Goal: Communication & Community: Answer question/provide support

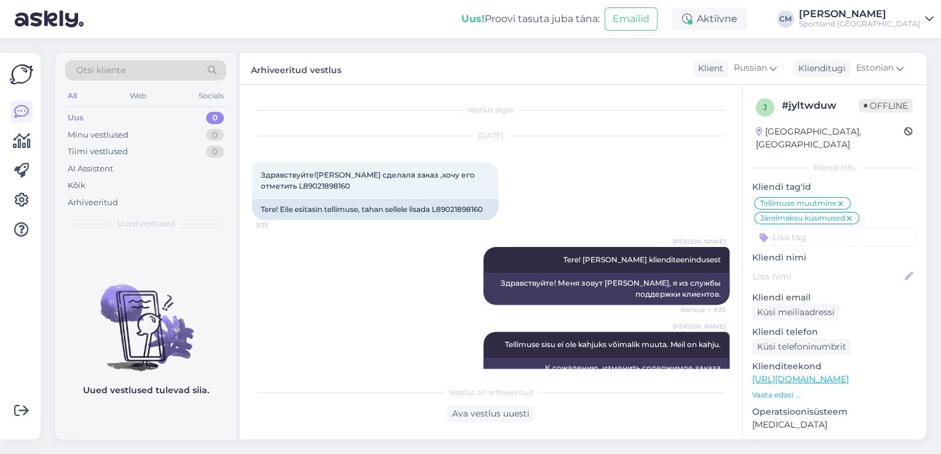
scroll to position [665, 0]
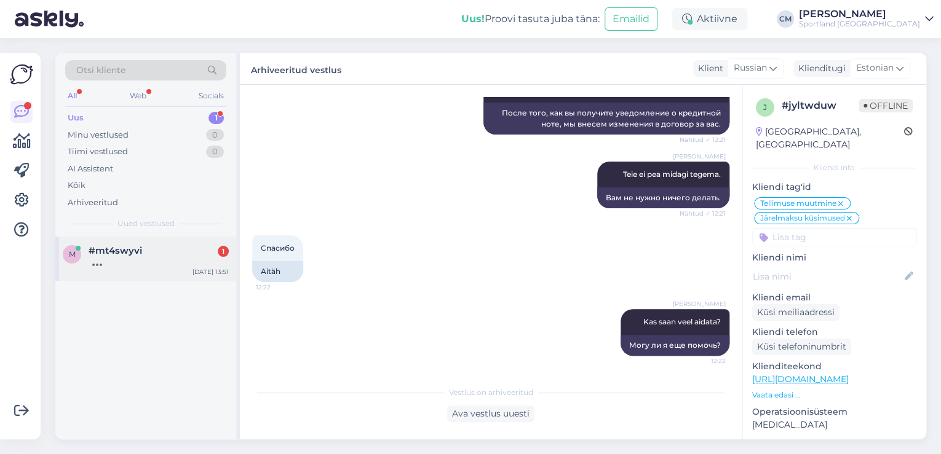
click at [202, 267] on div "[DATE] 13:51" at bounding box center [210, 271] width 36 height 9
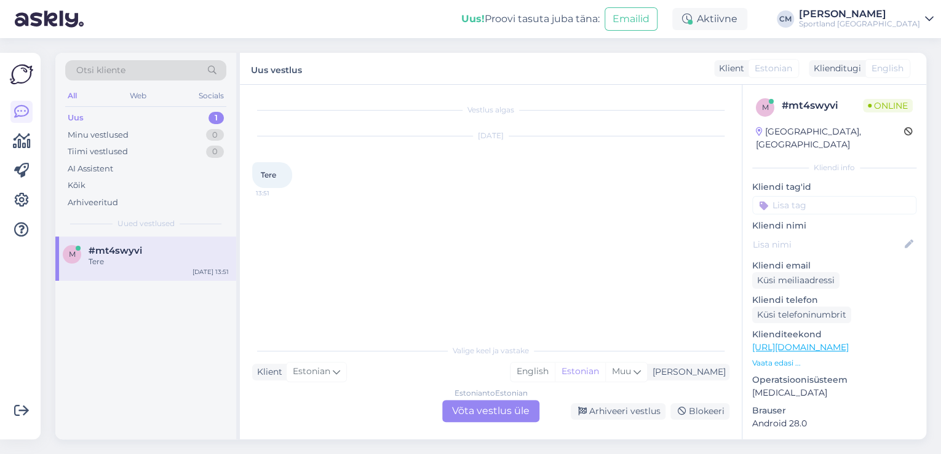
click at [470, 402] on div "Estonian to Estonian Võta vestlus üle" at bounding box center [490, 411] width 97 height 22
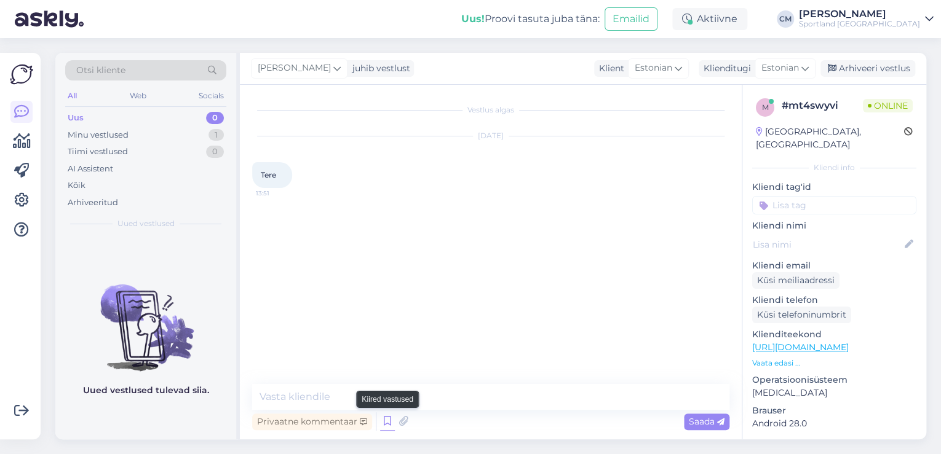
click at [390, 422] on icon at bounding box center [387, 422] width 15 height 18
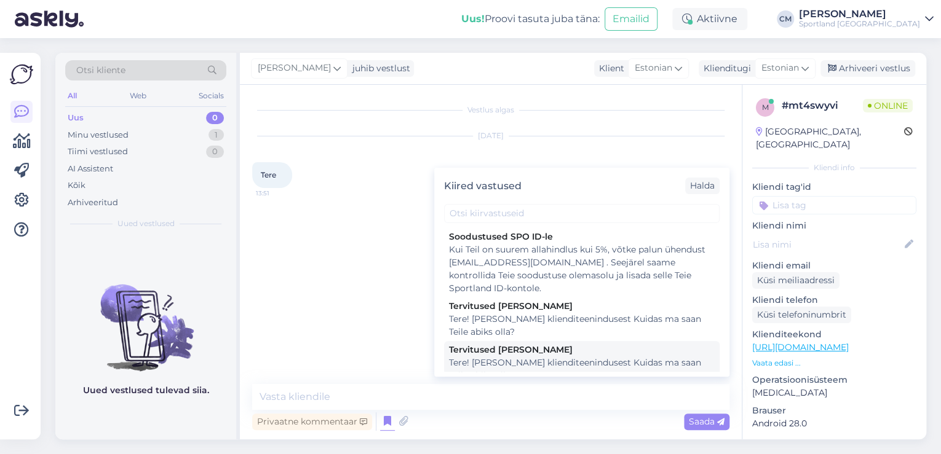
click at [538, 367] on div "Tere! [PERSON_NAME] klienditeenindusest Kuidas ma saan Teile abiks olla?" at bounding box center [582, 370] width 266 height 26
type textarea "Tere! [PERSON_NAME] klienditeenindusest Kuidas ma saan Teile abiks olla?"
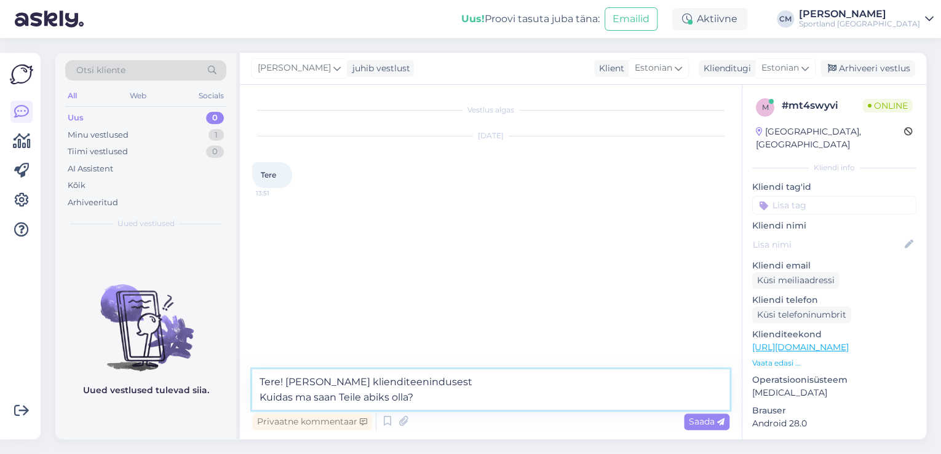
click at [525, 389] on textarea "Tere! [PERSON_NAME] klienditeenindusest Kuidas ma saan Teile abiks olla?" at bounding box center [490, 390] width 477 height 41
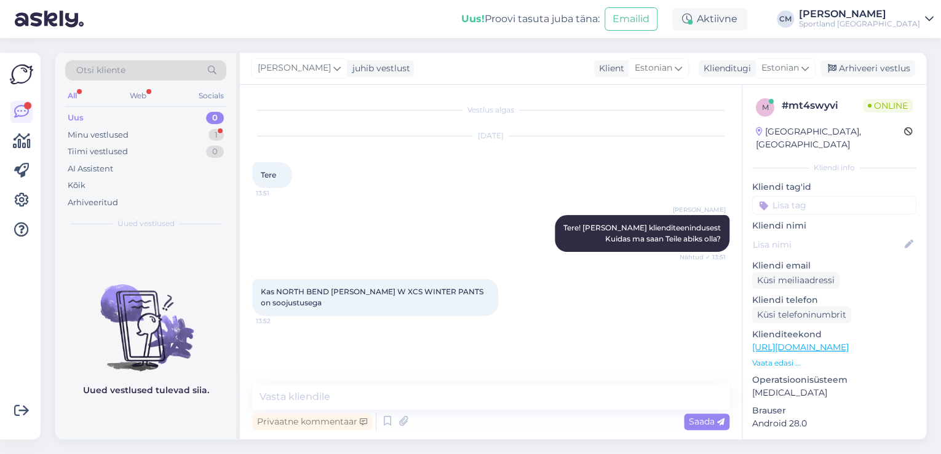
click at [819, 342] on link "[URL][DOMAIN_NAME]" at bounding box center [800, 347] width 97 height 11
drag, startPoint x: 451, startPoint y: 291, endPoint x: 275, endPoint y: 291, distance: 176.5
click at [275, 291] on span "Kas NORTH BEND [PERSON_NAME] W XCS WINTER PANTS on soojustusega" at bounding box center [373, 297] width 224 height 20
copy span "NORTH BEND [PERSON_NAME] W XCS WINTER PANTS"
click at [339, 310] on div "Kas NORTH BEND [PERSON_NAME] W XCS WINTER PANTS on soojustusega 13:52" at bounding box center [375, 297] width 246 height 37
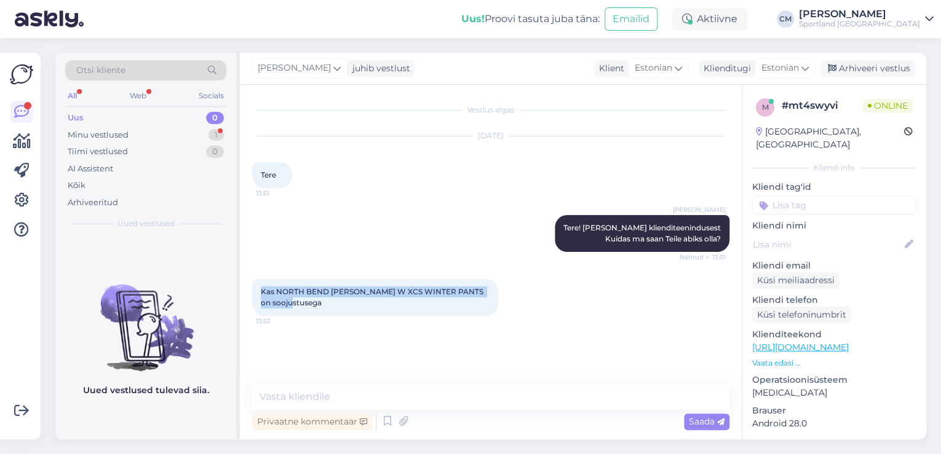
drag, startPoint x: 298, startPoint y: 303, endPoint x: 258, endPoint y: 286, distance: 43.0
click at [258, 286] on div "Kas NORTH BEND [PERSON_NAME] W XCS WINTER PANTS on soojustusega 13:52" at bounding box center [375, 297] width 246 height 37
copy span "Kas NORTH BEND [PERSON_NAME] W XCS WINTER PANTS on soojustusega"
click at [397, 314] on div "Kas NORTH BEND [PERSON_NAME] W XCS WINTER PANTS on soojustusega 13:52" at bounding box center [375, 297] width 246 height 37
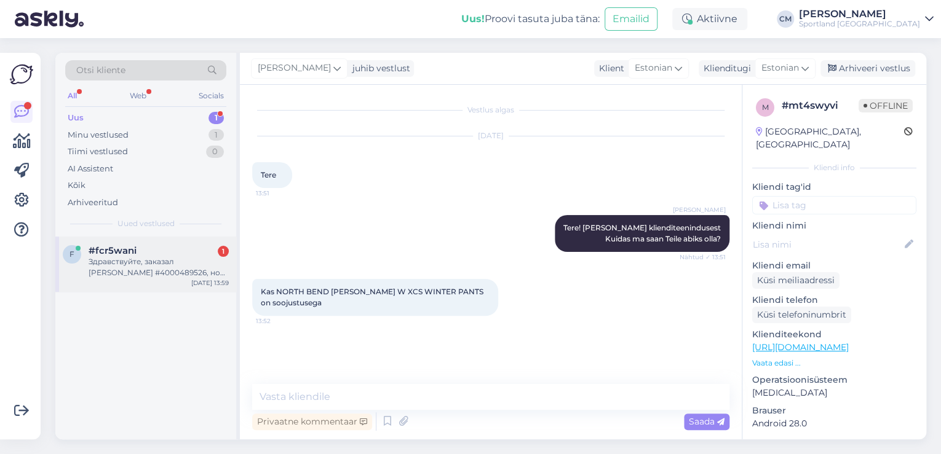
click at [213, 275] on div "Здравствуйте, заказал [PERSON_NAME] #4000489526, но не смог оплатить на сайте с…" at bounding box center [159, 267] width 140 height 22
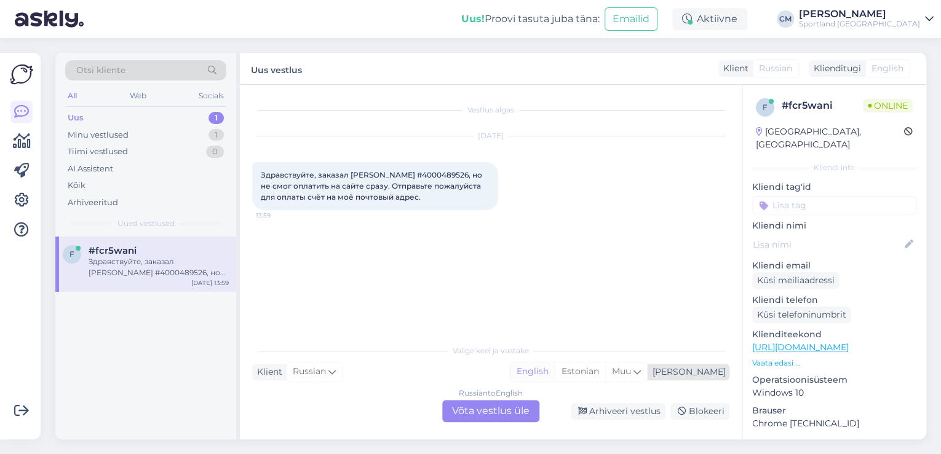
click at [555, 371] on div "English" at bounding box center [532, 372] width 44 height 18
click at [605, 371] on div "Estonian" at bounding box center [580, 372] width 50 height 18
click at [489, 421] on div "Russian to Estonian Võta vestlus üle" at bounding box center [490, 411] width 97 height 22
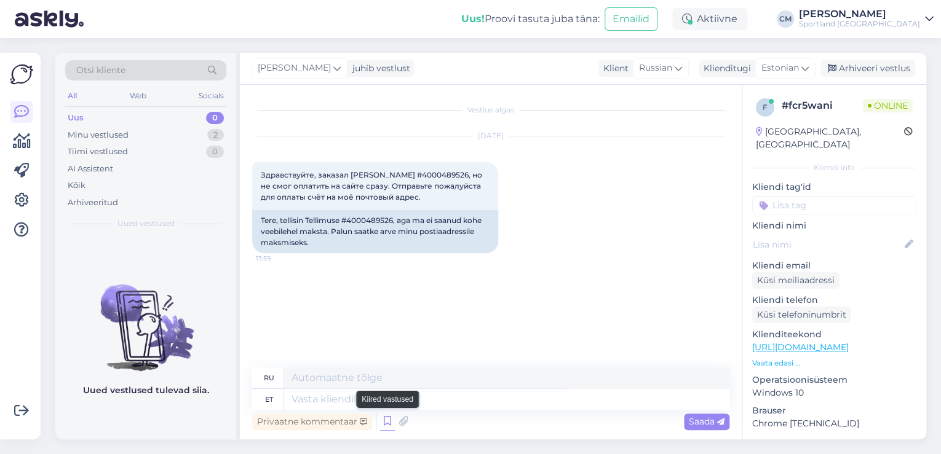
click at [383, 418] on icon at bounding box center [387, 422] width 15 height 18
type textarea "Здравствуйте! Я [PERSON_NAME] из службы поддержки клиентов Чем я могу вам помоч…"
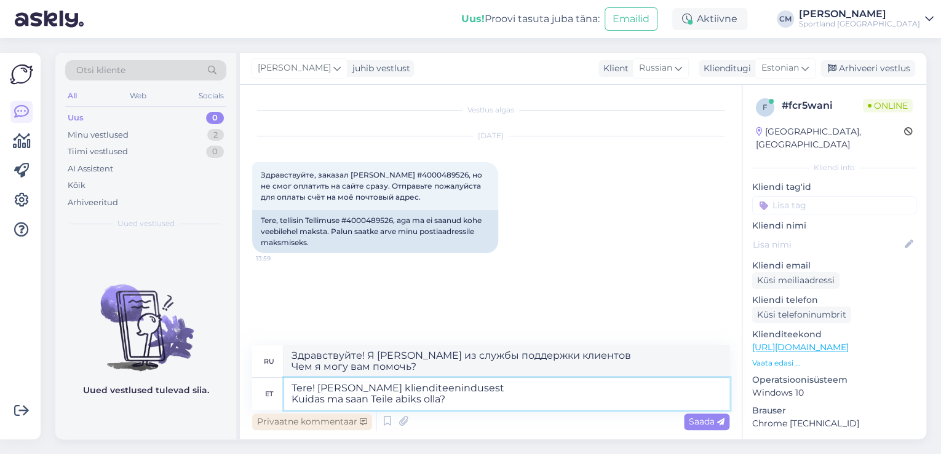
drag, startPoint x: 477, startPoint y: 398, endPoint x: 260, endPoint y: 416, distance: 218.4
click at [260, 416] on div "ru Здравствуйте! Я [PERSON_NAME] из службы поддержки клиентов Чем я могу вам по…" at bounding box center [490, 390] width 477 height 88
type textarea "Tere! [PERSON_NAME] klienditeenindusest"
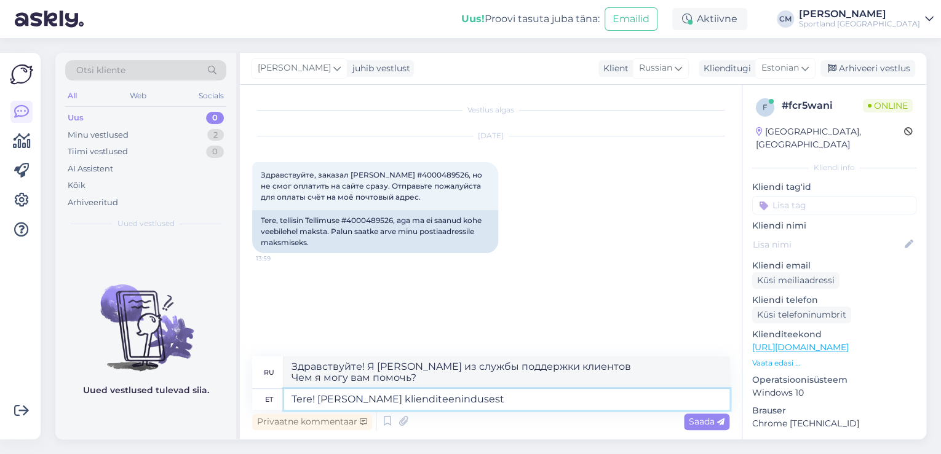
type textarea "Здравствуйте! Меня зовут [PERSON_NAME], я из службы поддержки клиентов."
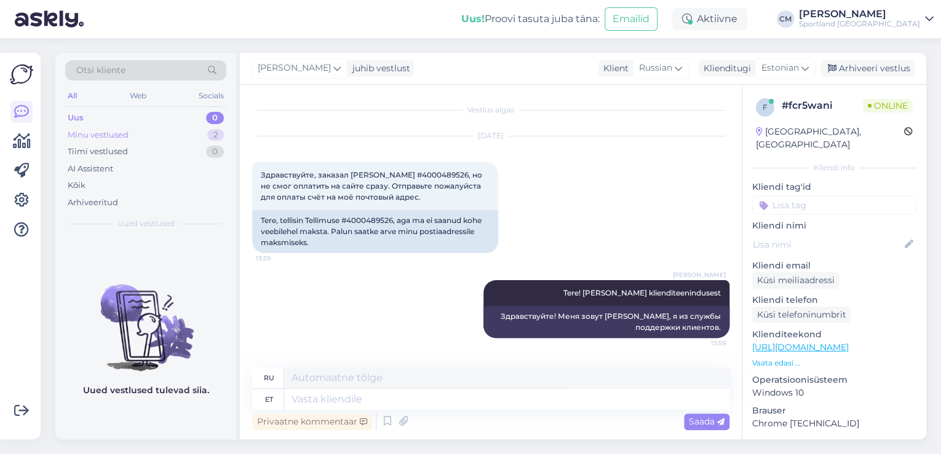
click at [200, 139] on div "Minu vestlused 2" at bounding box center [145, 135] width 161 height 17
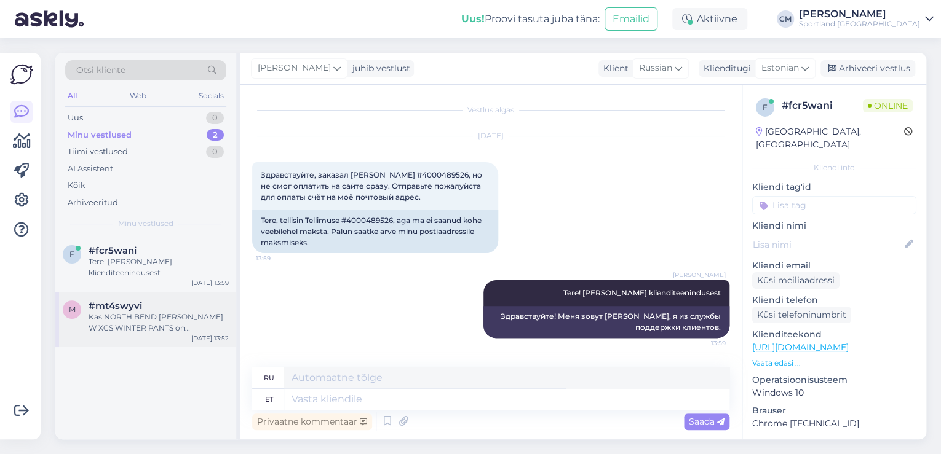
click at [162, 312] on div "Kas NORTH BEND [PERSON_NAME] W XCS WINTER PANTS on soojustusega" at bounding box center [159, 323] width 140 height 22
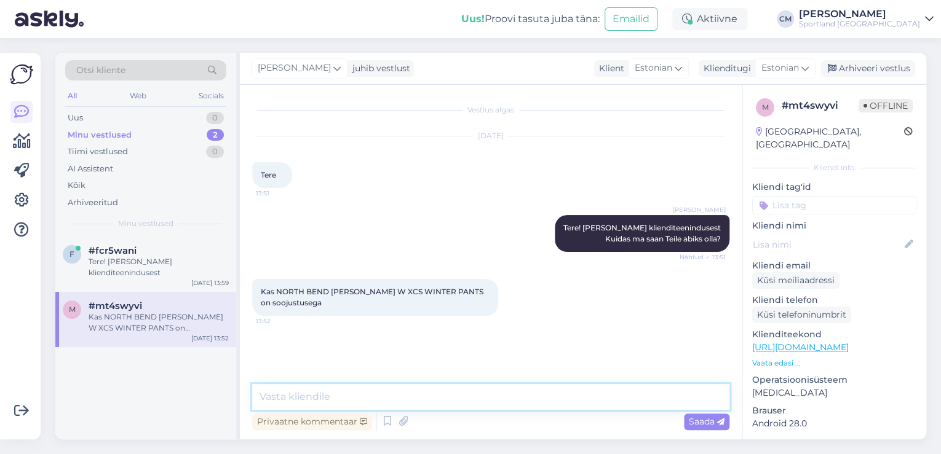
click at [331, 398] on textarea at bounding box center [490, 397] width 477 height 26
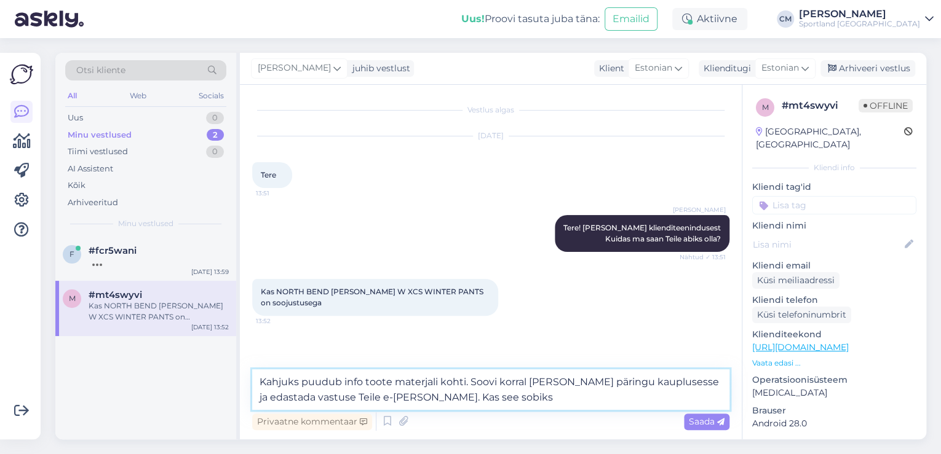
type textarea "Kahjuks puudub info toote materjali kohti. Soovi korral [PERSON_NAME] päringu k…"
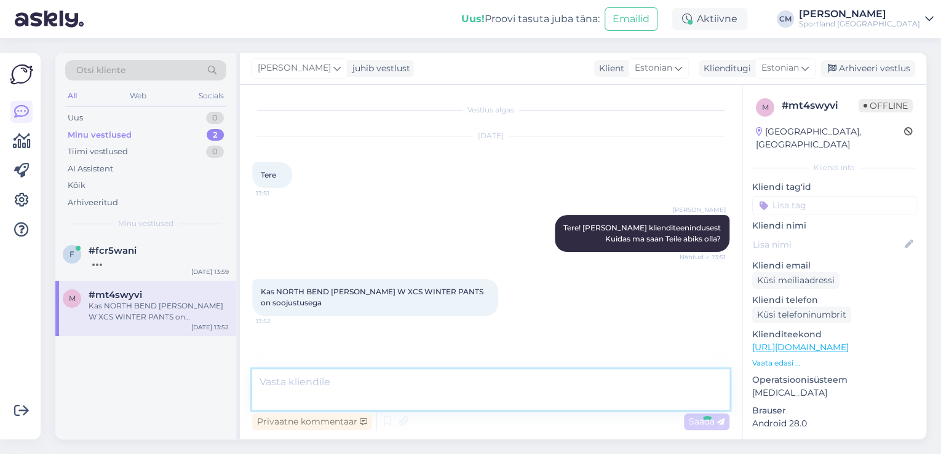
scroll to position [31, 0]
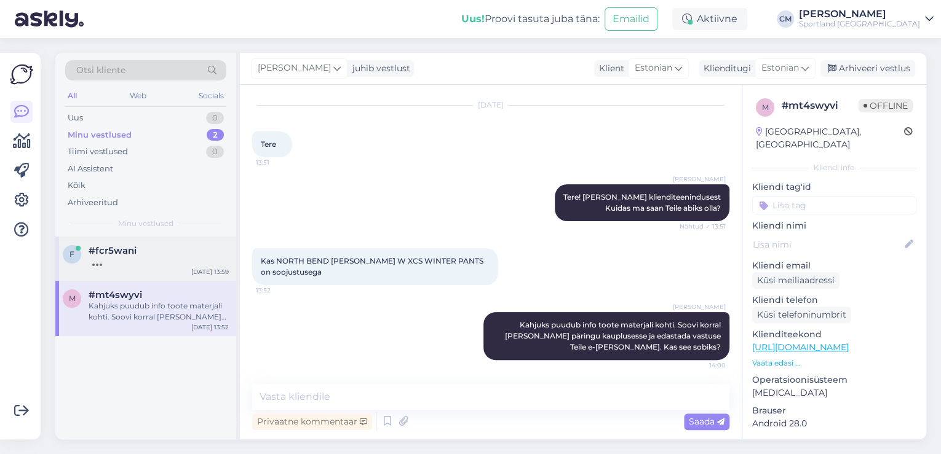
click at [165, 271] on div "f #fcr5wani [DATE] 13:59" at bounding box center [145, 259] width 181 height 44
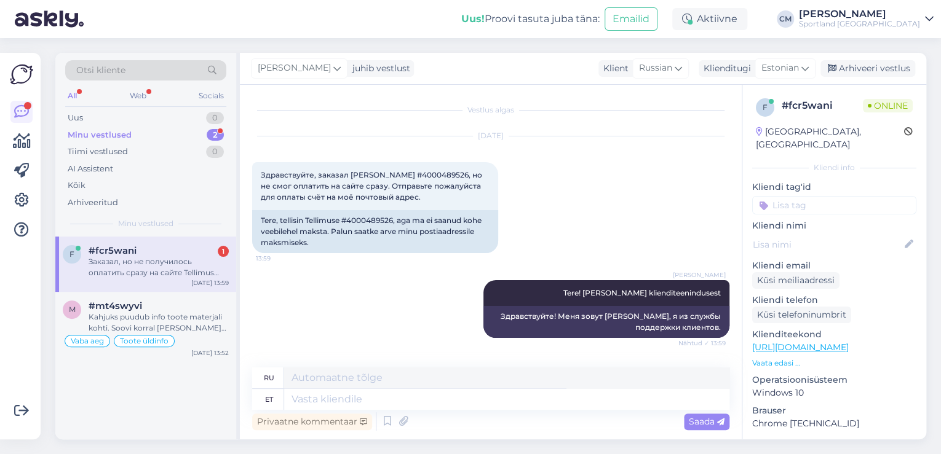
scroll to position [101, 0]
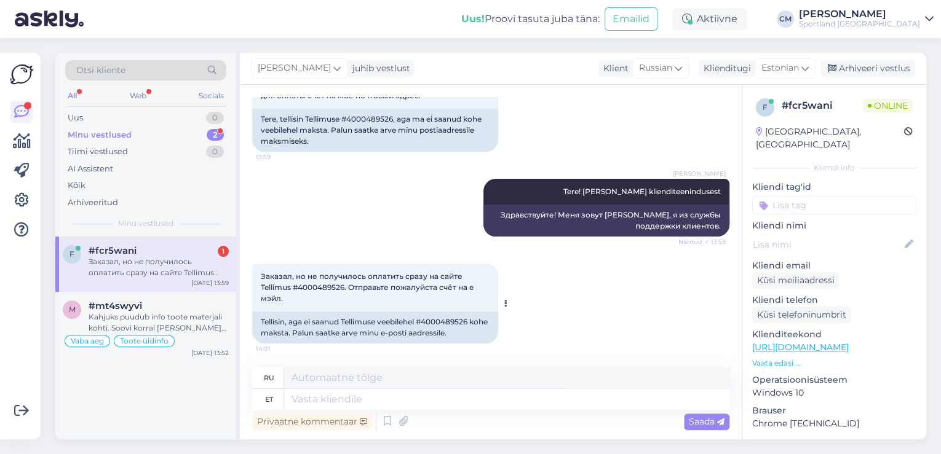
click at [448, 318] on div "Tellisin, aga ei saanud Tellimuse veebilehel #4000489526 kohe maksta. Palun saa…" at bounding box center [375, 328] width 246 height 32
copy div "4000489526"
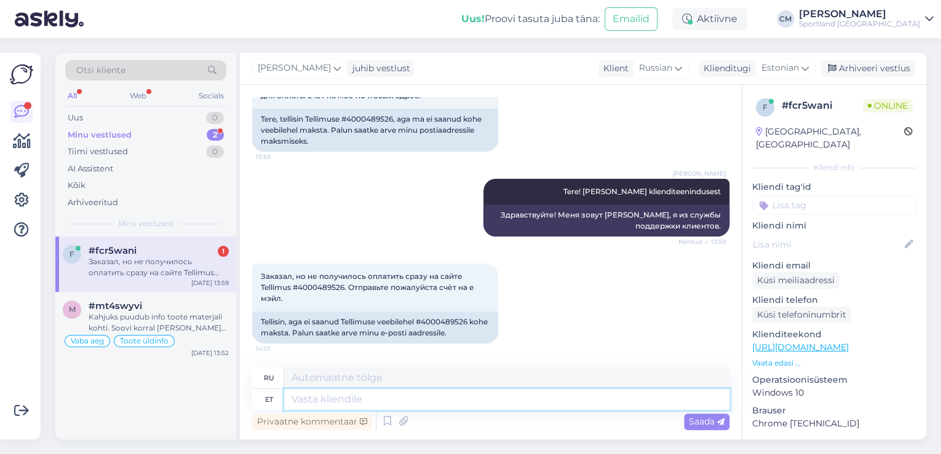
click at [485, 401] on textarea at bounding box center [506, 399] width 445 height 21
type textarea "Meil e"
type textarea "Мы"
type textarea "[PERSON_NAME] o"
type textarea "Мы не"
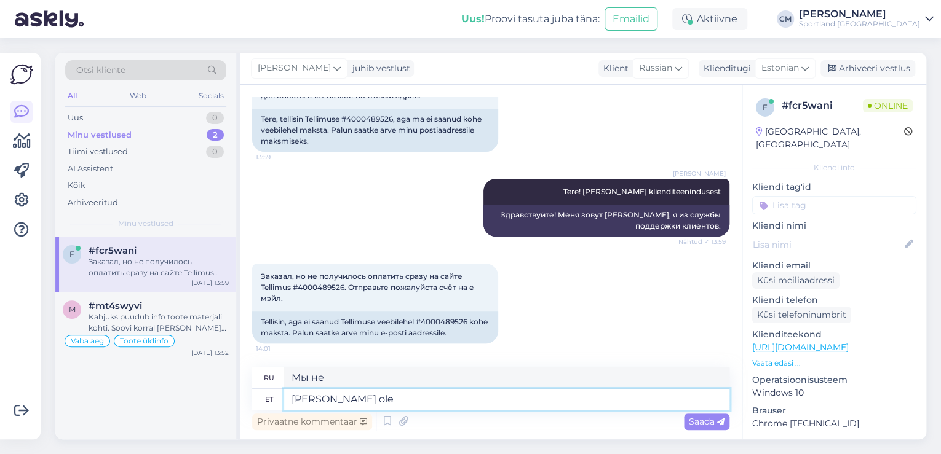
type textarea "[PERSON_NAME] ole"
type textarea "У нас нет"
type textarea "[PERSON_NAME] ole võimalik suunata"
type textarea "Мы не можем"
type textarea "[PERSON_NAME] ole võimalik suunata uu"
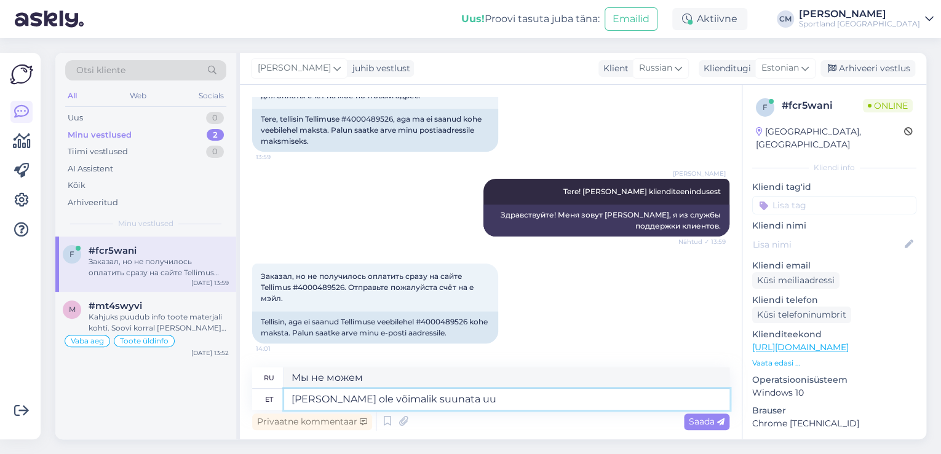
type textarea "Мы не можем направлять"
type textarea "[PERSON_NAME] ole võimalik suunata uuesti ma"
type textarea "Мы не можем выполнить перенаправление."
type textarea "[PERSON_NAME] ole võimalik suunata uuesti makselehele"
type textarea "Мы не можем перенаправить вас на страницу оплаты."
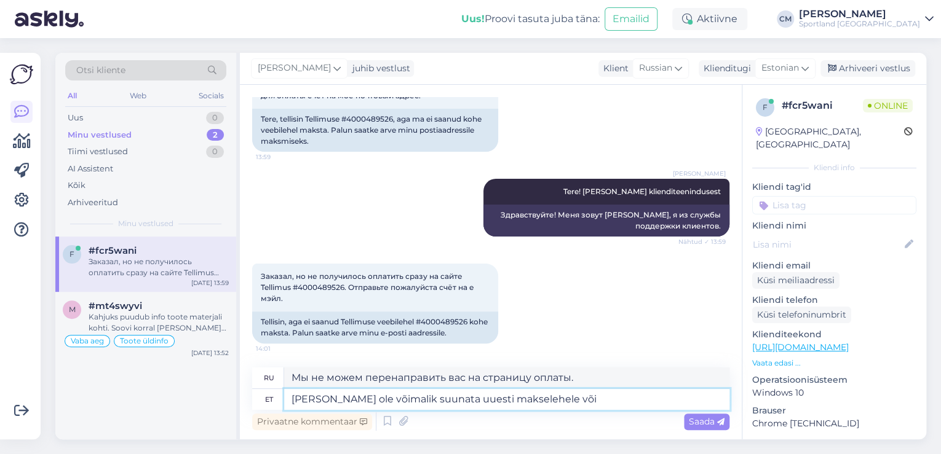
type textarea "[PERSON_NAME] ole võimalik suunata uuesti makselehele või v"
type textarea "Мы не можем перенаправить вас на страницу оплаты или"
type textarea "[PERSON_NAME] ole võimalik suunata uuesti makselehele või vormistada ar"
type textarea "Мы не можем перенаправить вас на страницу оплаты или завершить платеж."
type textarea "[PERSON_NAME] ole võimalik suunata uuesti makselehele või vormistada arvet,"
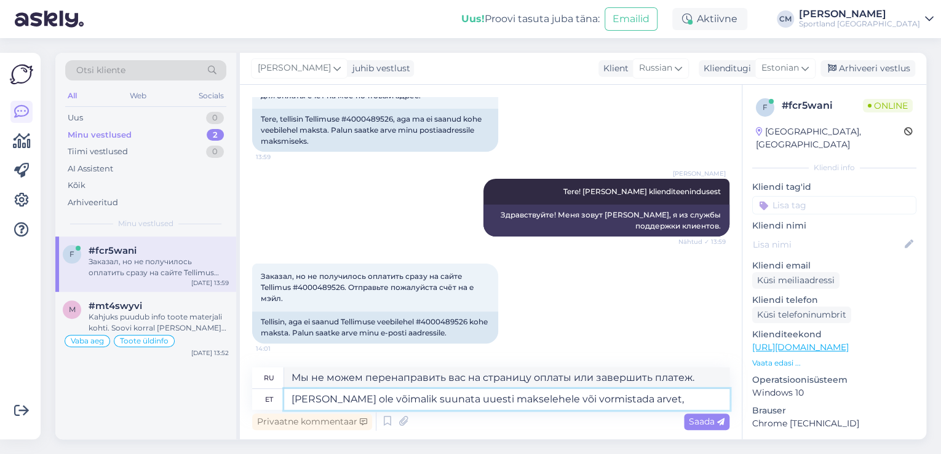
type textarea "Мы не можем перенаправить вас на страницу оплаты или выставить счет,"
type textarea "[PERSON_NAME] ole võimalik suunata uuesti makselehele või vormistada arvet."
type textarea "Мы не можем перенаправить вас на страницу оплаты или выставить счет."
type textarea "[PERSON_NAME] ole võimalik suunata uuesti makselehele või vormistada arvet. Pea…"
type textarea "Мы не можем перенаправить вас на страницу оплаты или выставить счёт. Вам следует"
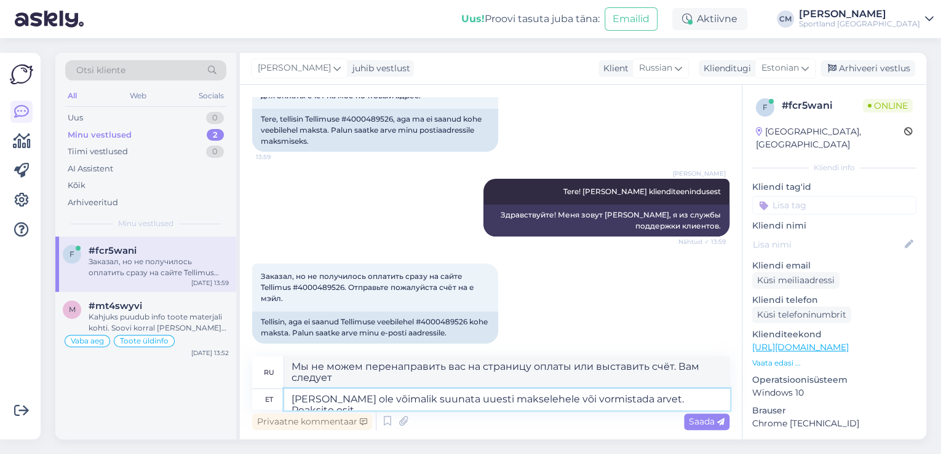
type textarea "[PERSON_NAME] ole võimalik suunata uuesti makselehele või vormistada arvet. Pea…"
type textarea "Мы не можем перенаправить вас на страницу оплаты или выставить счёт. Вам следуе…"
type textarea "[PERSON_NAME] ole võimalik suunata uuesti makselehele või vormistada arvet. Pea…"
type textarea "Мы не можем перенаправить вас на страницу оплаты или выставить счёт. Вам необхо…"
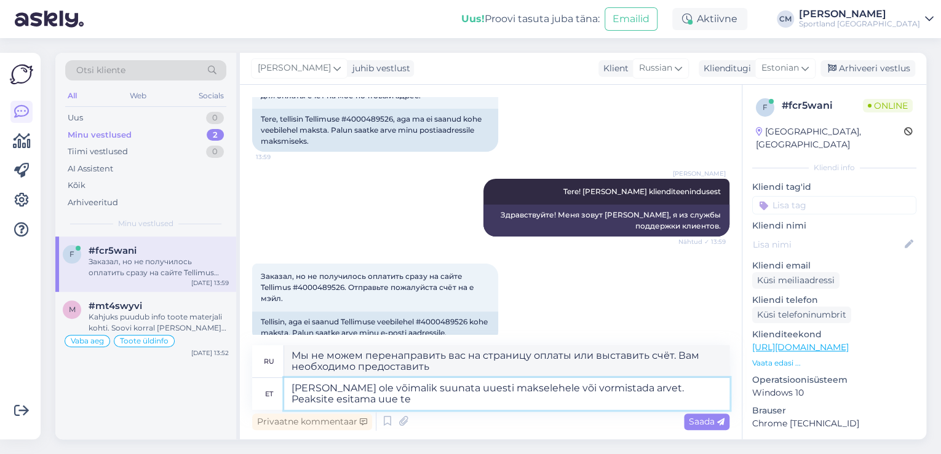
type textarea "[PERSON_NAME] ole võimalik suunata uuesti makselehele või vormistada arvet. Pea…"
type textarea "Мы не можем перенаправить вас на страницу оплаты или выставить счёт. Вам следуе…"
type textarea "[PERSON_NAME] ole võimalik suunata uuesti makselehele või vormistada arvet. Pea…"
type textarea "Мы не можем перенаправить вас на страницу оплаты или выставить счёт. Вам следуе…"
type textarea "[PERSON_NAME] ole võimalik suunata uuesti makselehele või vormistada arvet. Pea…"
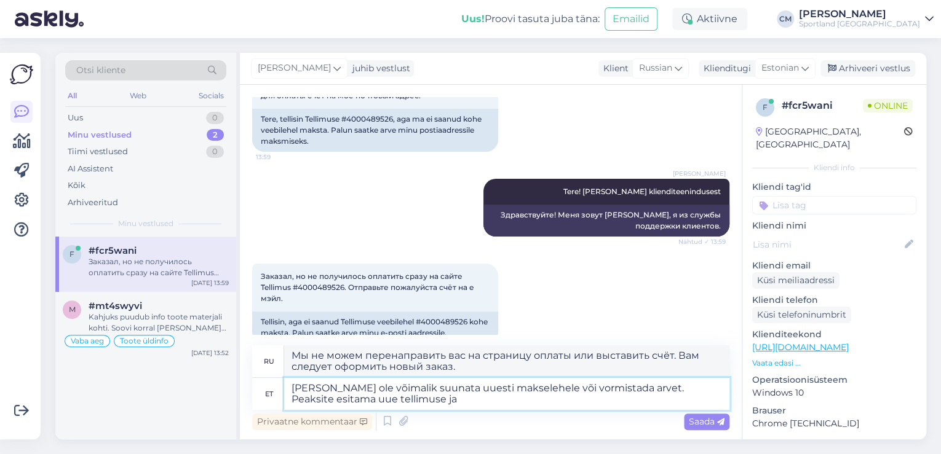
type textarea "Мы не можем перенаправить вас на страницу оплаты или выставить счёт. Вам следуе…"
type textarea "[PERSON_NAME] ole võimalik suunata uuesti makselehele või vormistada arvet. Pea…"
type textarea "Мы не можем перенаправить вас на страницу оплаты или выставить счёт. Вам следуе…"
type textarea "[PERSON_NAME] ole võimalik suunata uuesti makselehele või vormistada arvet. Pea…"
type textarea "Мы не можем перенаправить вас на страницу оплаты или выставить счёт. Вам следуе…"
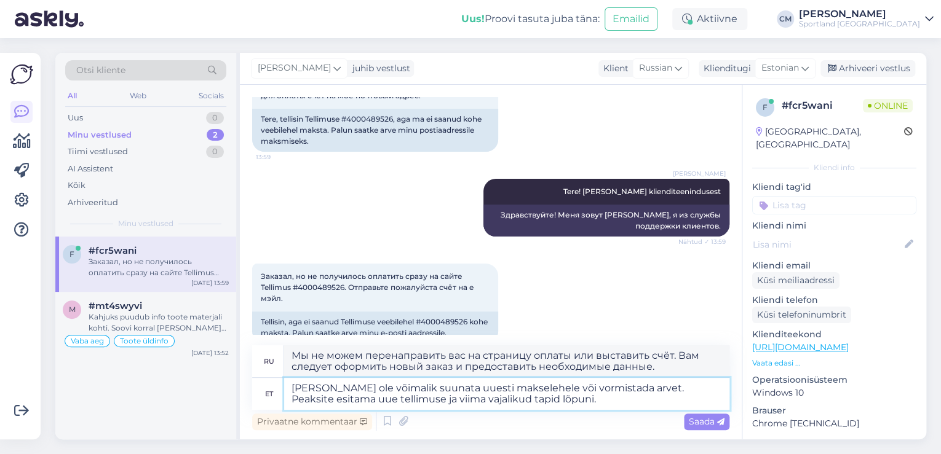
type textarea "[PERSON_NAME] ole võimalik suunata uuesti makselehele või vormistada arvet. Pea…"
type textarea "Мы не можем перенаправить вас на страницу оплаты или выставить счёт. Вам необхо…"
click at [448, 400] on textarea "[PERSON_NAME] ole võimalik suunata uuesti makselehele või vormistada arvet. Pea…" at bounding box center [506, 394] width 445 height 32
type textarea "[PERSON_NAME] ole võimalik suunata uuesti makselehele või vormistada arvet. Pea…"
type textarea "Мы не можем перенаправить вас на страницу оплаты или выставить счёт. Вам следуе…"
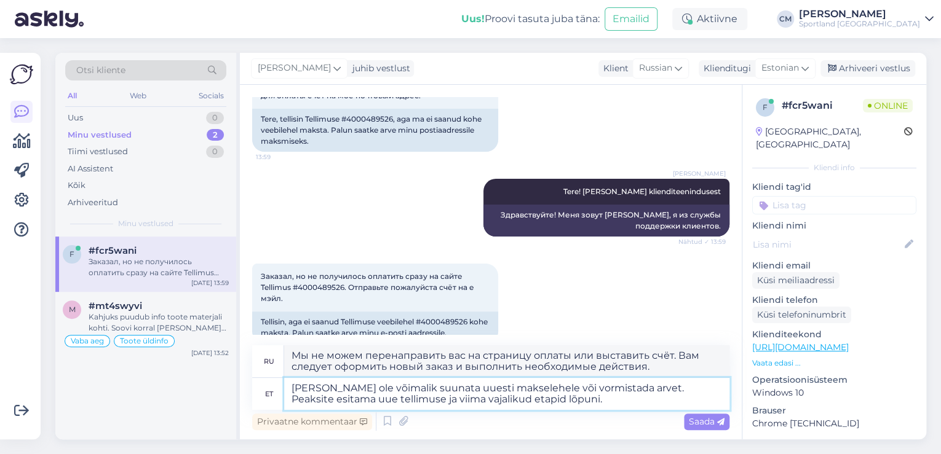
click at [494, 403] on textarea "[PERSON_NAME] ole võimalik suunata uuesti makselehele või vormistada arvet. Pea…" at bounding box center [506, 394] width 445 height 32
click at [526, 402] on textarea "[PERSON_NAME] ole võimalik suunata uuesti makselehele või vormistada arvet. Pea…" at bounding box center [506, 394] width 445 height 32
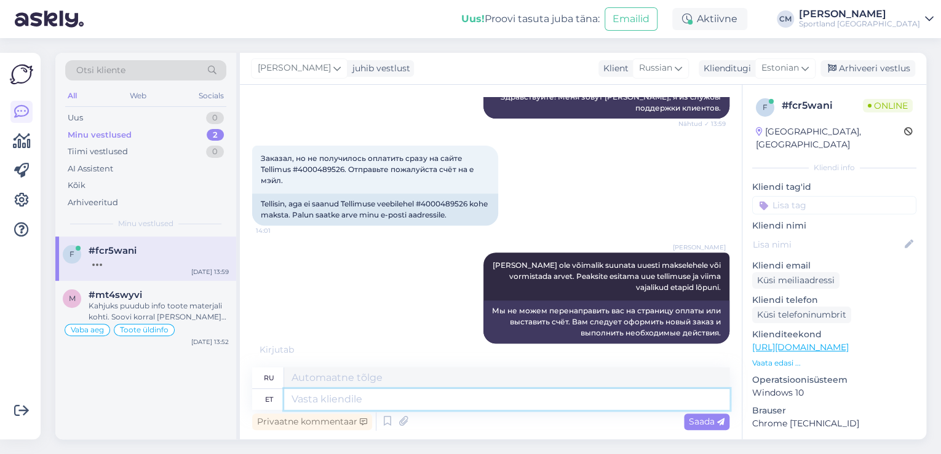
scroll to position [232, 0]
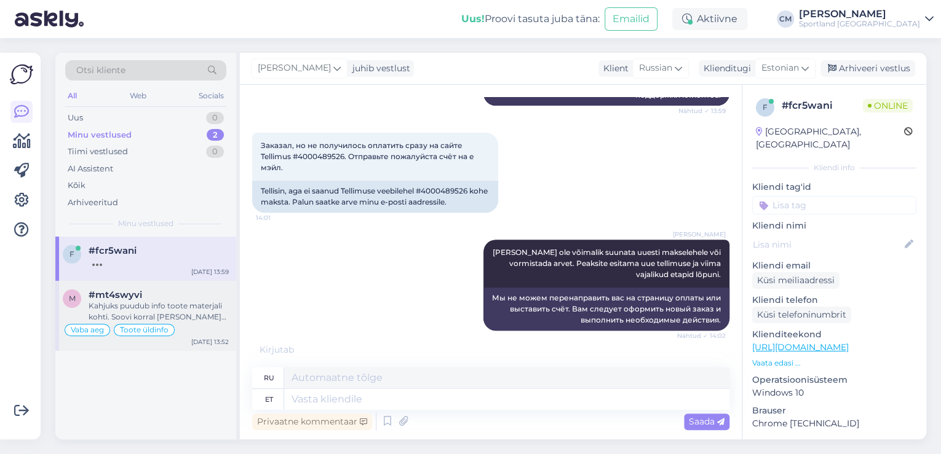
click at [157, 299] on div "#mt4swyvi" at bounding box center [159, 295] width 140 height 11
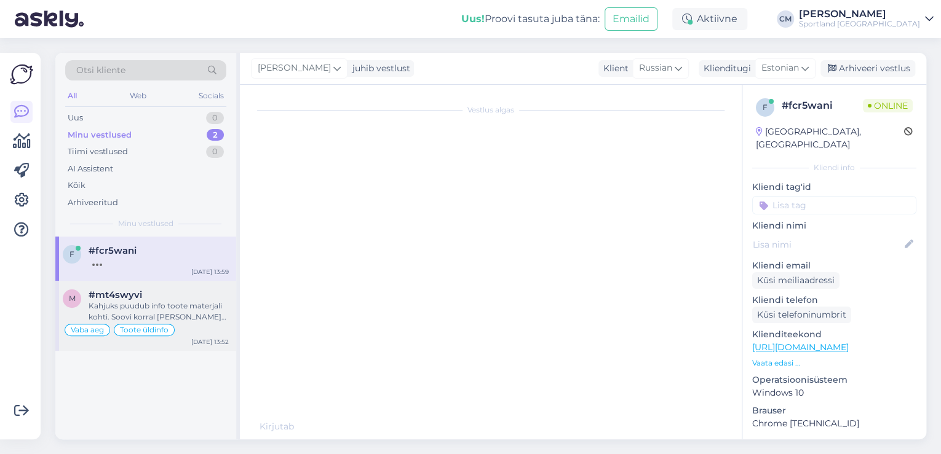
scroll to position [44, 0]
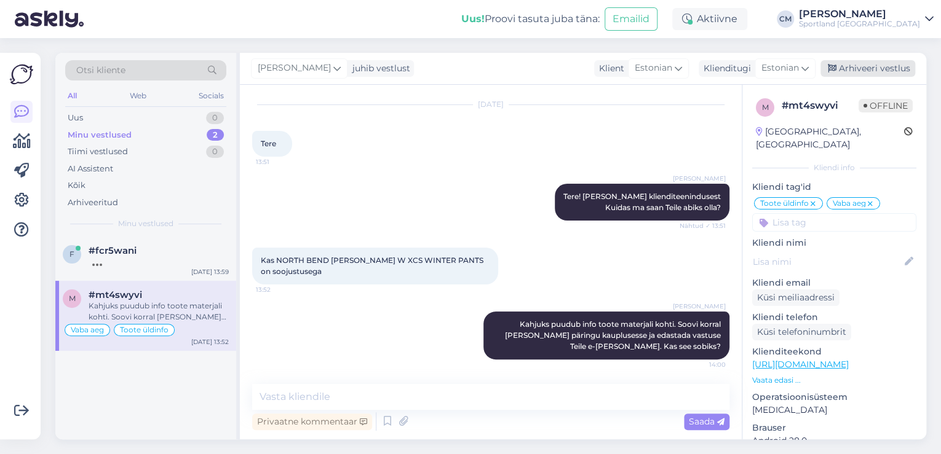
click at [887, 62] on div "Arhiveeri vestlus" at bounding box center [867, 68] width 95 height 17
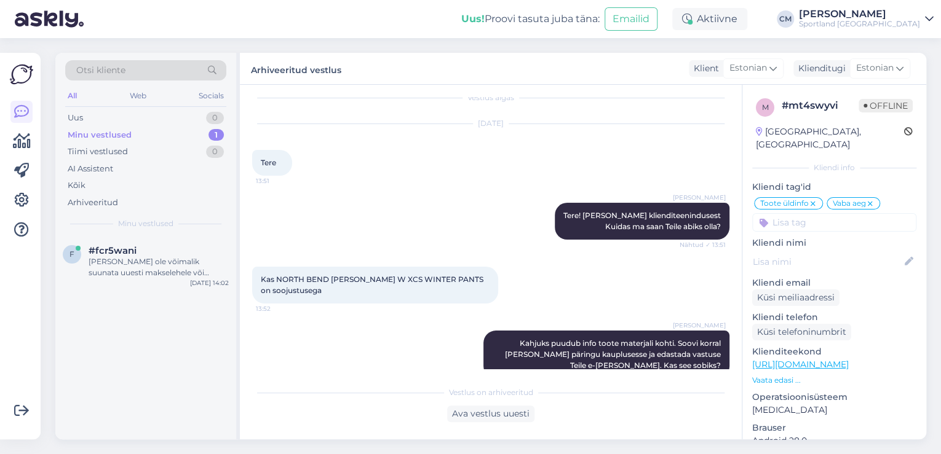
scroll to position [0, 0]
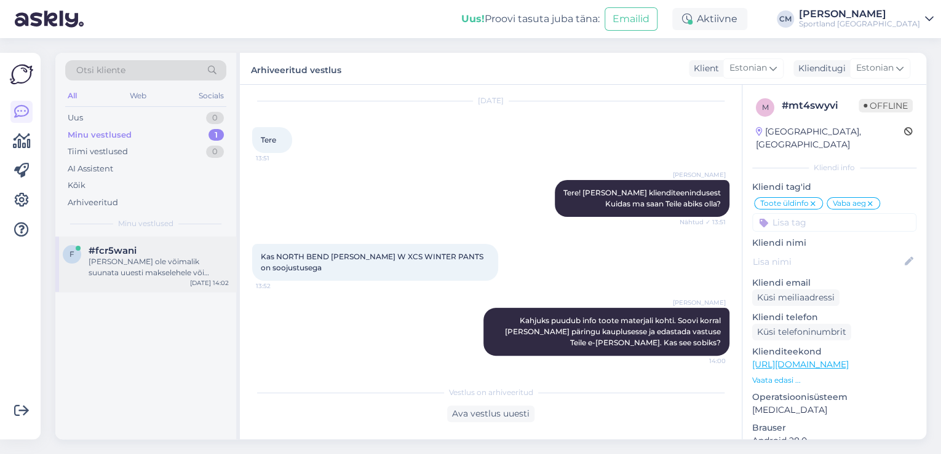
click at [180, 264] on div "[PERSON_NAME] ole võimalik suunata uuesti makselehele või vormistada arvet. Pea…" at bounding box center [159, 267] width 140 height 22
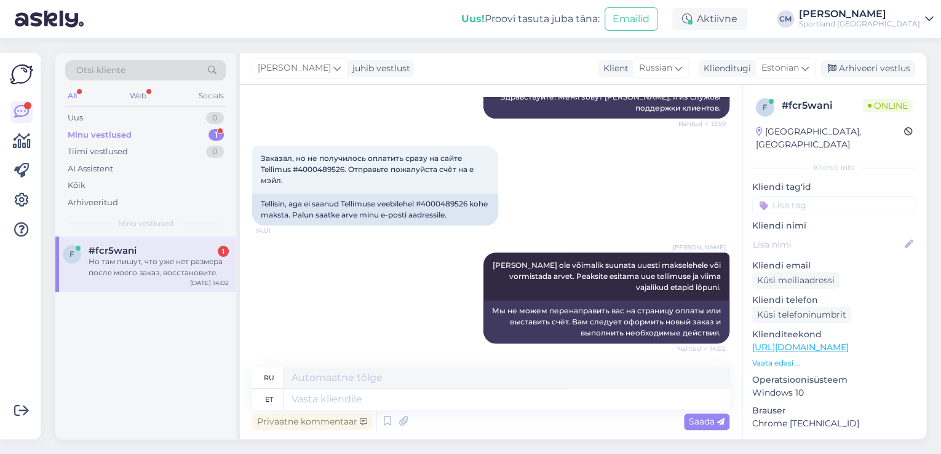
scroll to position [315, 0]
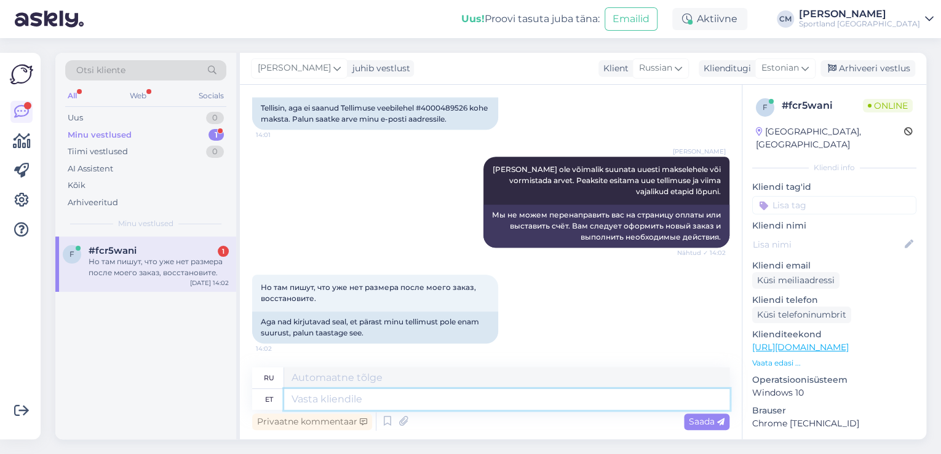
click at [362, 400] on textarea at bounding box center [506, 399] width 445 height 21
type textarea "Tühistame po"
type textarea "Мы отменяем"
type textarea "Tühistame pooleli j"
type textarea "Ожидание отмены"
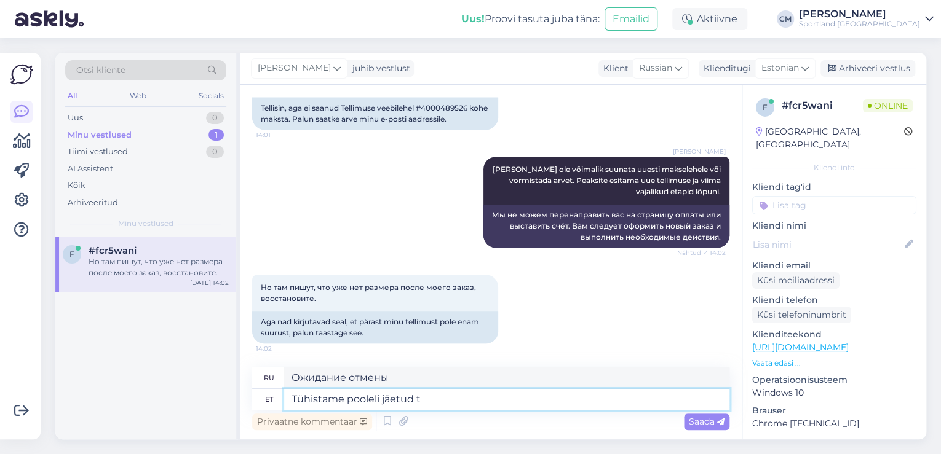
type textarea "Tühistame pooleli jäetud te"
type textarea "Мы отменяем отложенный"
type textarea "Tühistame pooleli jäetud tellimuse,"
type textarea "Мы отменим отложенный ордер,"
type textarea "Tühistame pooleli jäetud tellimuse, toode vaba"
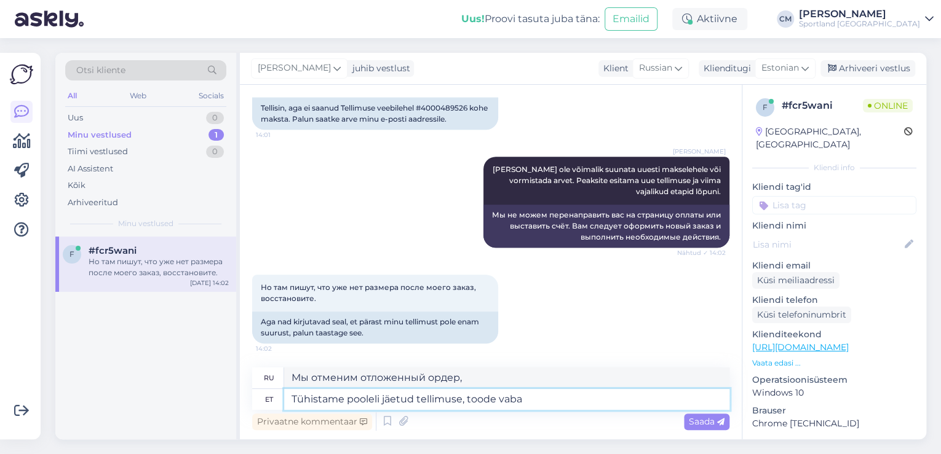
type textarea "Мы отменим отложенный заказ, товар"
type textarea "Tühistame pooleli jäetud tellimuse, toode vabaneb"
type textarea "Мы отменим отложенный заказ, товар будет выпущен."
type textarea "Tühistame pooleli jäetud tellimuse, toode vabaneb broneeeringust"
type textarea "Мы отменим отложенный заказ, товар будет снят с резервирования."
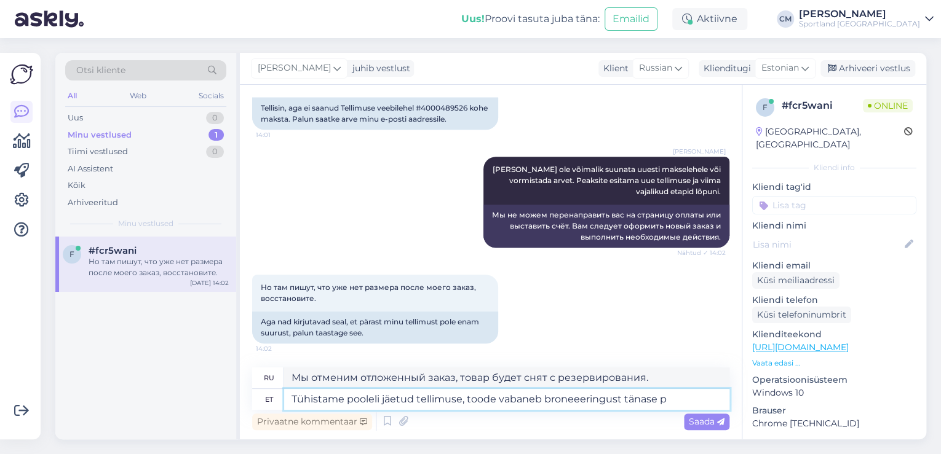
type textarea "Tühistame pooleli jäetud tellimuse, toode vabaneb broneeeringust tänase pä"
type textarea "Мы отменим отложенный заказ, товар будет снят с резерва сегодня."
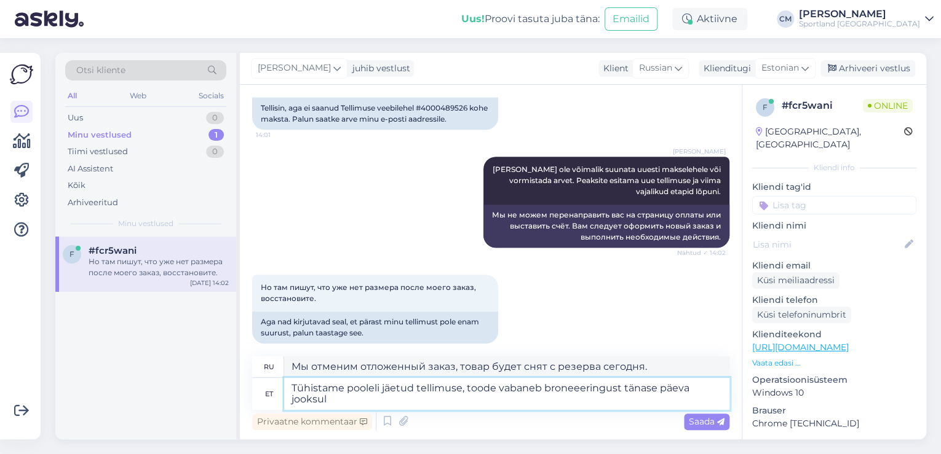
type textarea "Tühistame pooleli jäetud tellimuse, toode vabaneb broneeeringust tänase päeva j…"
type textarea "Мы отменим отложенный заказ, товар будет снят с резерва в течение суток."
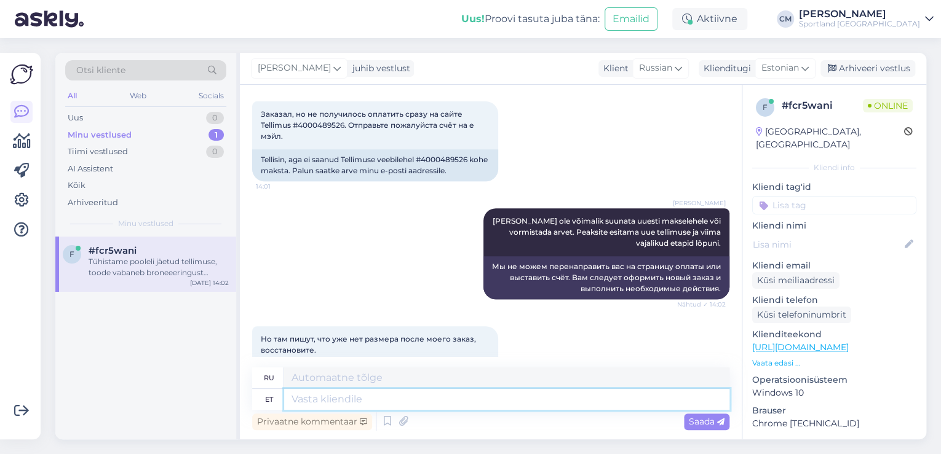
scroll to position [165, 0]
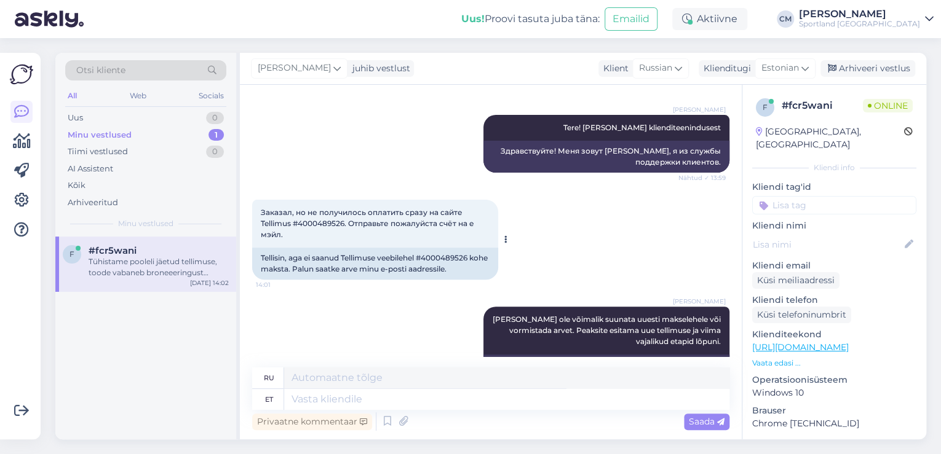
click at [317, 227] on span "Заказал, но не получилось оплатить сразу на сайте Tellimus #4000489526. Отправь…" at bounding box center [368, 223] width 215 height 31
copy span "4000489526"
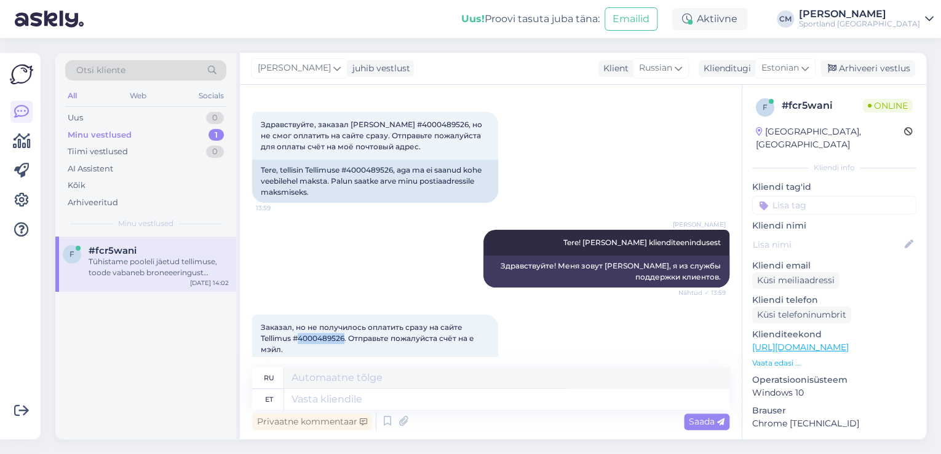
scroll to position [67, 0]
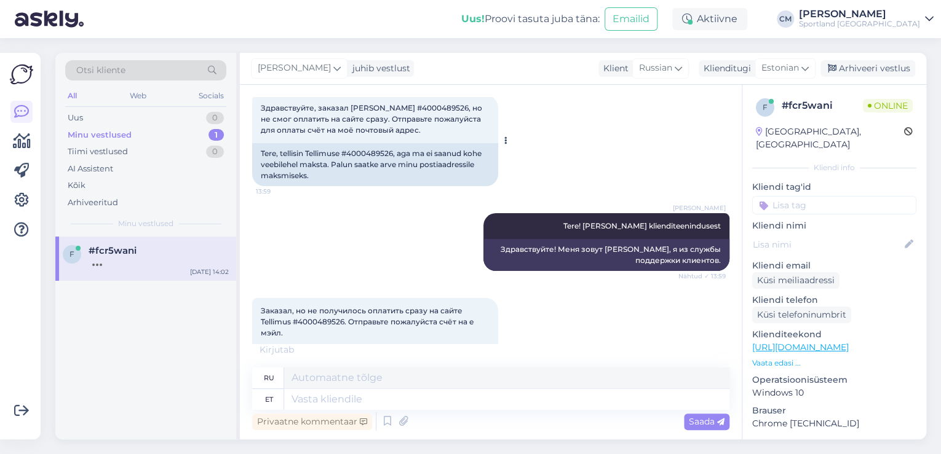
click at [376, 157] on div "Tere, tellisin Tellimuse #4000489526, aga ma ei saanud kohe veebilehel maksta. …" at bounding box center [375, 164] width 246 height 43
copy div "4000489526"
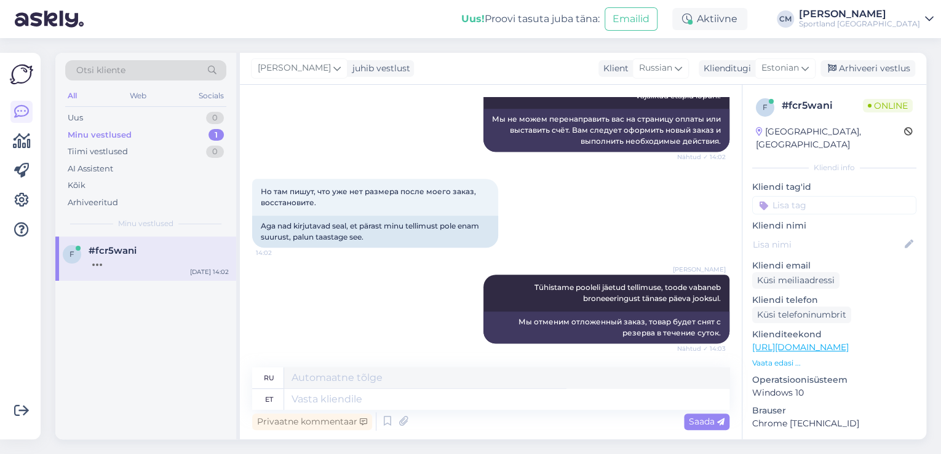
scroll to position [485, 0]
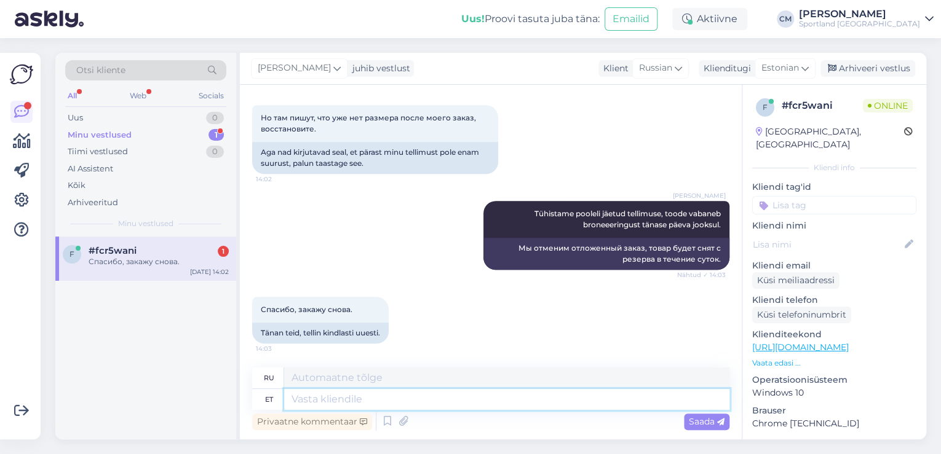
click at [393, 408] on textarea at bounding box center [506, 399] width 445 height 21
type textarea "Kas s"
type textarea "Является"
type textarea "Kas saan he"
type textarea "Могу ли я"
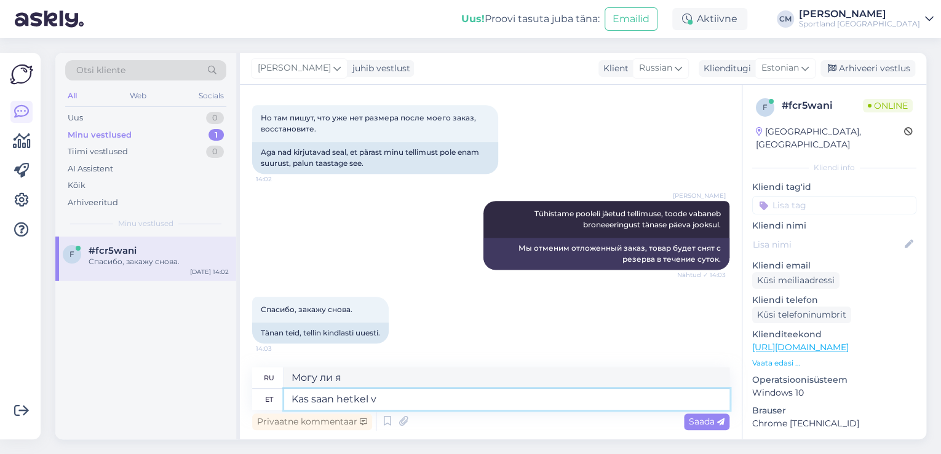
type textarea "Kas saan hetkel ve"
type textarea "Могу ли я сейчас?"
type textarea "Kas saan hetkel veel ai"
type textarea "Могу ли я получить его сейчас?"
type textarea "Kas saan hetkel veel aidata?"
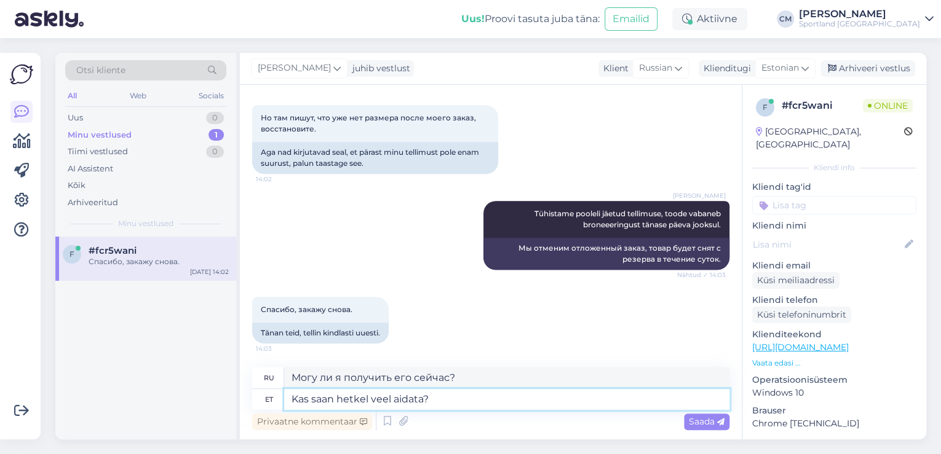
type textarea "Могу ли я вам сейчас еще помочь?"
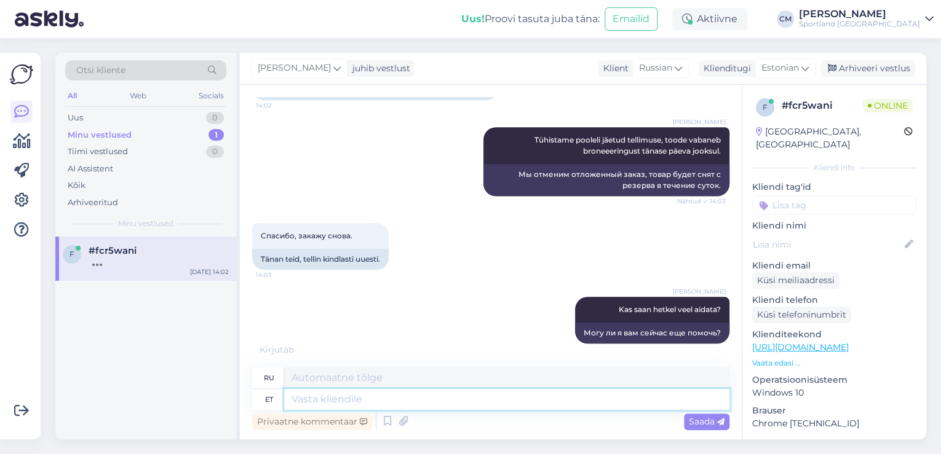
scroll to position [633, 0]
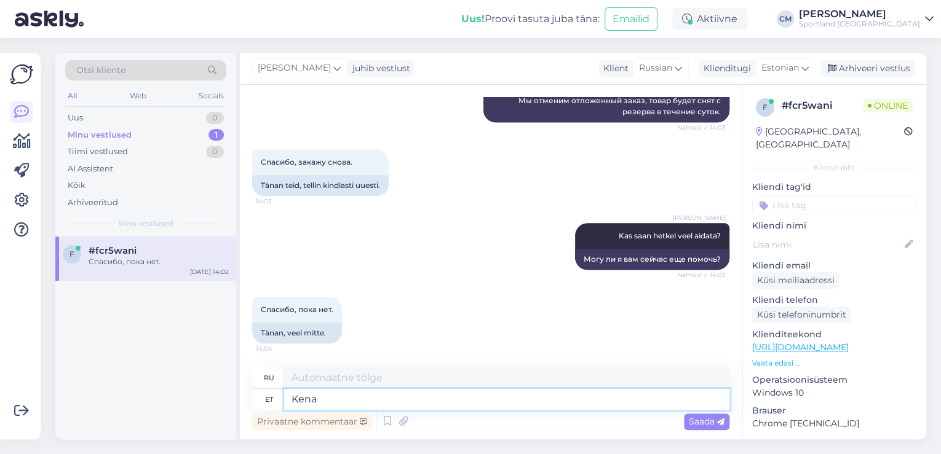
type textarea "Kena p"
type textarea "Хороший"
type textarea "Kena päeva j"
type textarea "Хорошего дня"
type textarea "Kena päeva jätku T"
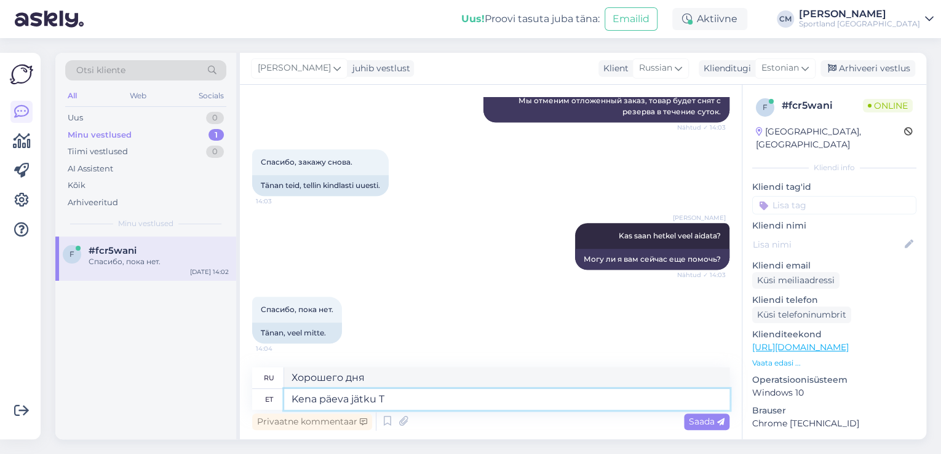
type textarea "Хорошего дня."
type textarea "Kena päeva jätku Teile!"
type textarea "Хорошего дня!"
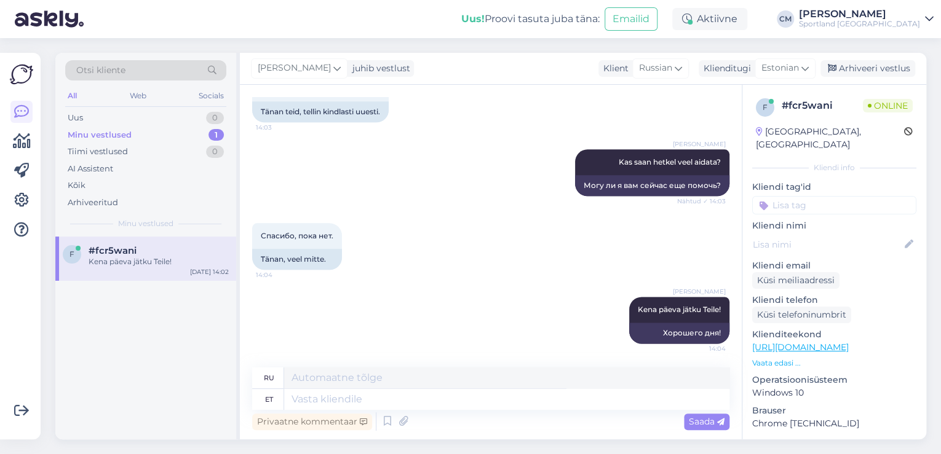
click at [823, 181] on p "Kliendi tag'id" at bounding box center [834, 187] width 164 height 13
click at [812, 196] on input at bounding box center [834, 205] width 164 height 18
type input "tüh"
click at [810, 234] on span "Tellimuse tühistamine" at bounding box center [834, 237] width 81 height 7
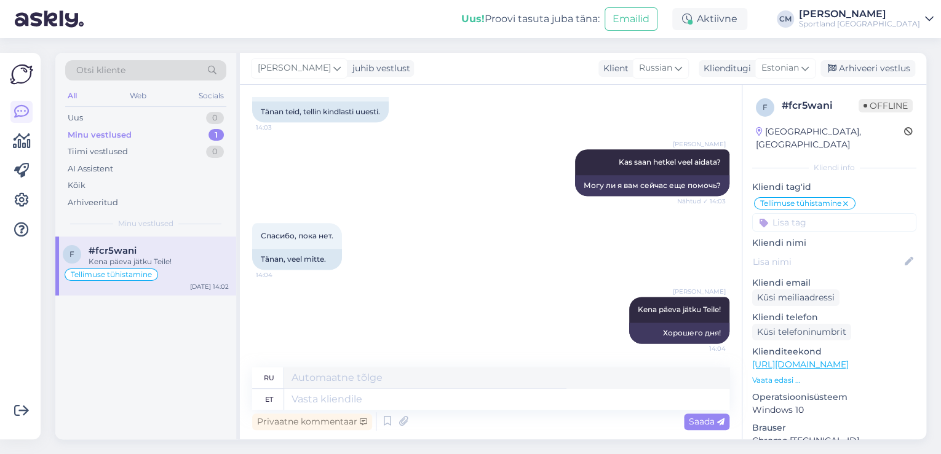
click at [869, 79] on div "[PERSON_NAME] juhib vestlust Klient [DEMOGRAPHIC_DATA] Klienditugi [DEMOGRAPHIC…" at bounding box center [583, 69] width 686 height 32
click at [867, 74] on div "Arhiveeri vestlus" at bounding box center [867, 68] width 95 height 17
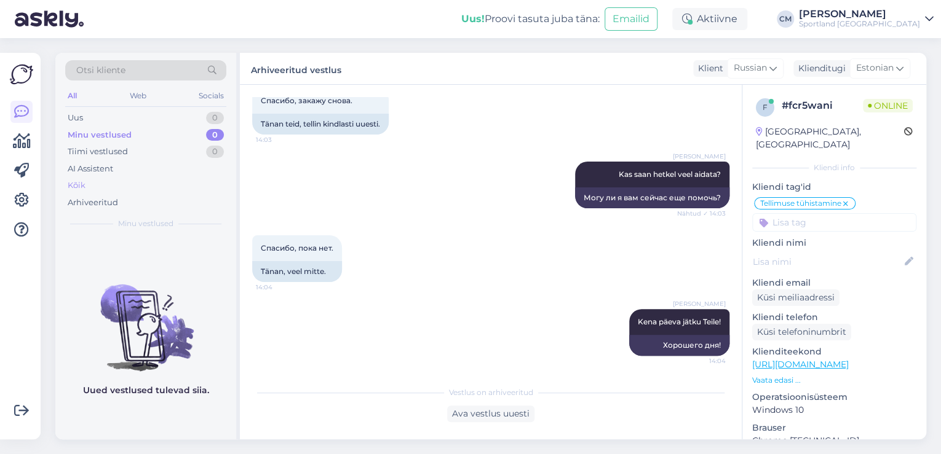
click at [93, 178] on div "Kõik" at bounding box center [145, 185] width 161 height 17
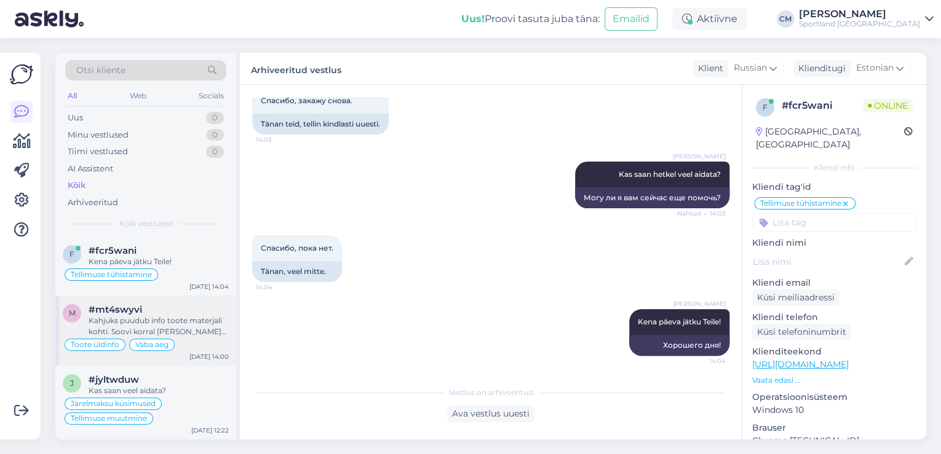
click at [169, 300] on div "m #mt4swyvi Kahjuks puudub info toote materjali kohti. Soovi korral [PERSON_NAM…" at bounding box center [145, 331] width 181 height 70
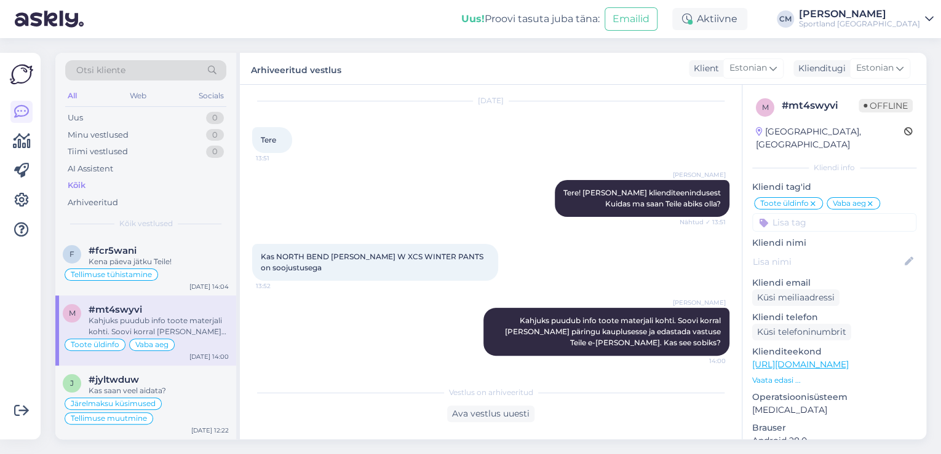
click at [483, 405] on div "Vestlus on arhiveeritud Ava vestlus uuesti" at bounding box center [490, 401] width 477 height 42
click at [487, 410] on div "Ava vestlus uuesti" at bounding box center [490, 414] width 87 height 17
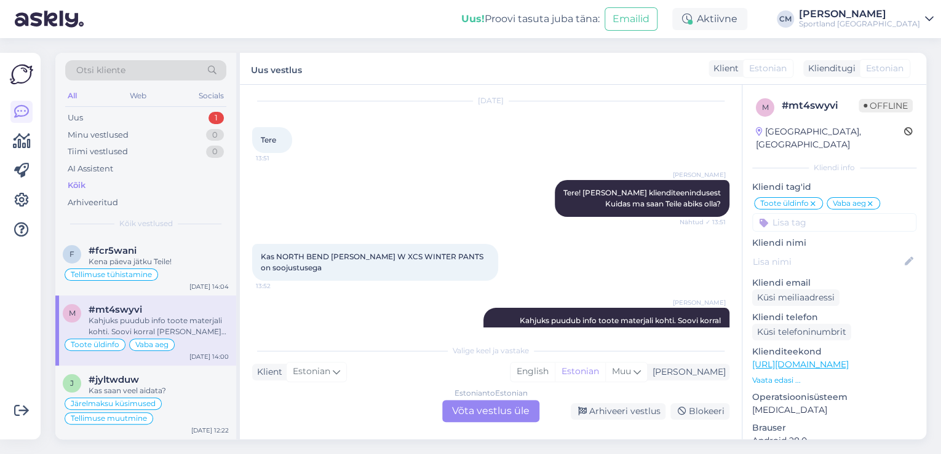
click at [487, 410] on div "Estonian to Estonian Võta vestlus üle" at bounding box center [490, 411] width 97 height 22
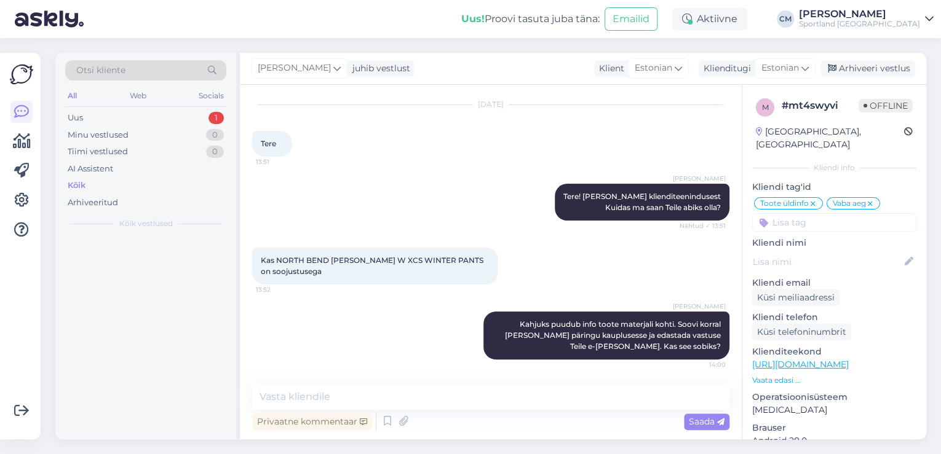
scroll to position [31, 0]
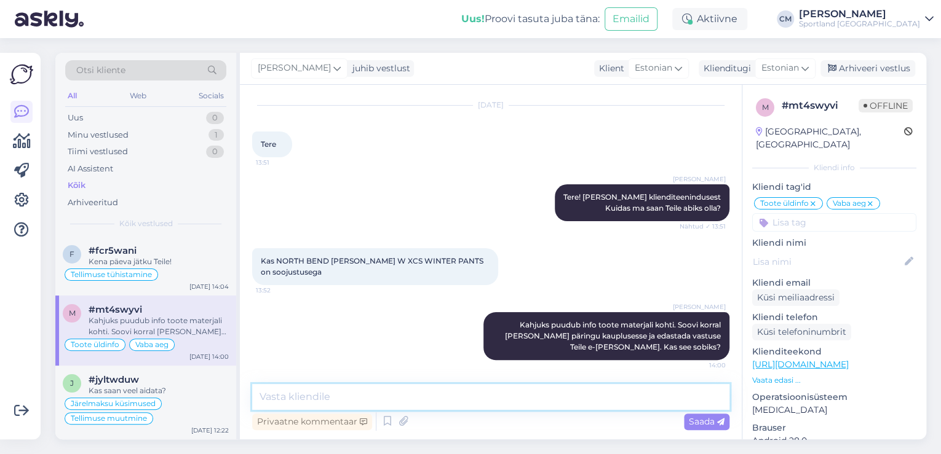
click at [467, 403] on textarea at bounding box center [490, 397] width 477 height 26
type textarea "S"
type textarea "Saime info, et sees on [PERSON_NAME]."
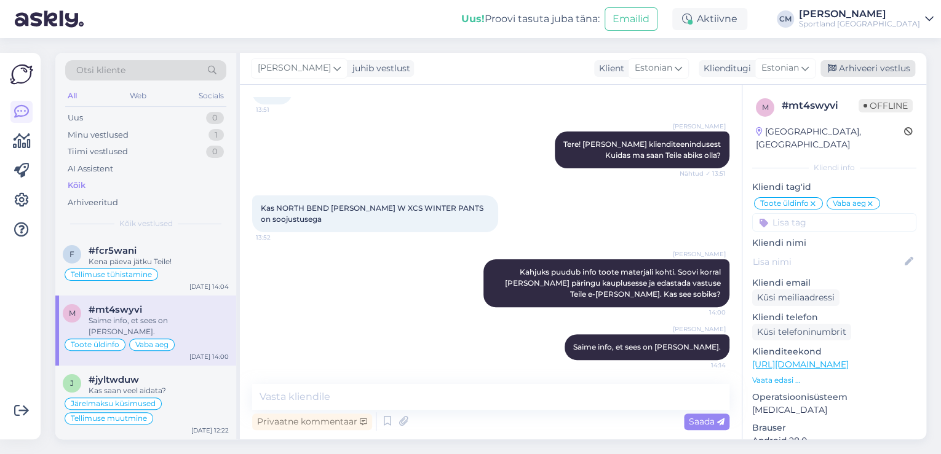
click at [870, 71] on div "Arhiveeri vestlus" at bounding box center [867, 68] width 95 height 17
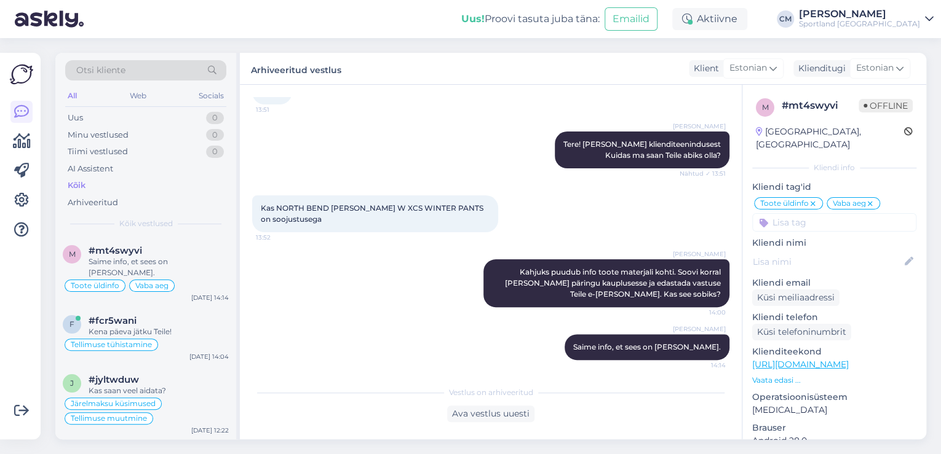
click at [168, 108] on div "Otsi kliente All Web Socials Uus 0 Minu vestlused 0 Tiimi vestlused 0 AI Assist…" at bounding box center [145, 145] width 181 height 184
click at [160, 116] on div "Uus 0" at bounding box center [145, 117] width 161 height 17
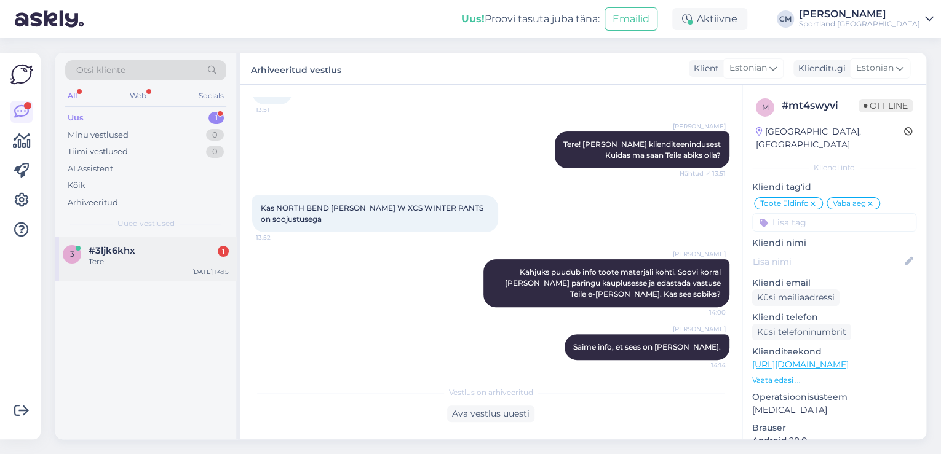
click at [133, 257] on div "Tere!" at bounding box center [159, 261] width 140 height 11
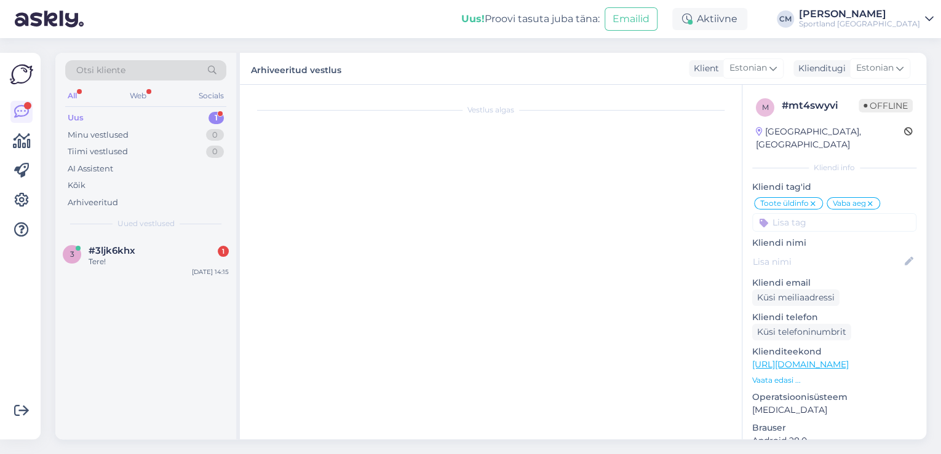
scroll to position [0, 0]
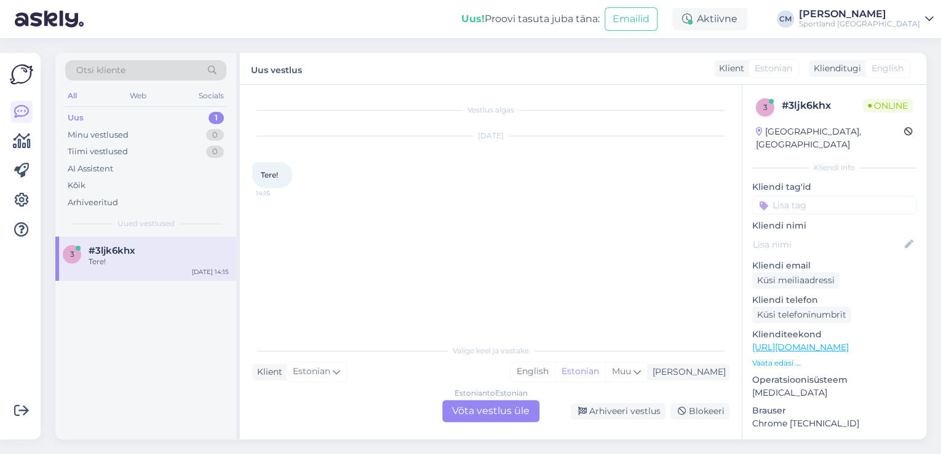
click at [492, 402] on div "Estonian to Estonian Võta vestlus üle" at bounding box center [490, 411] width 97 height 22
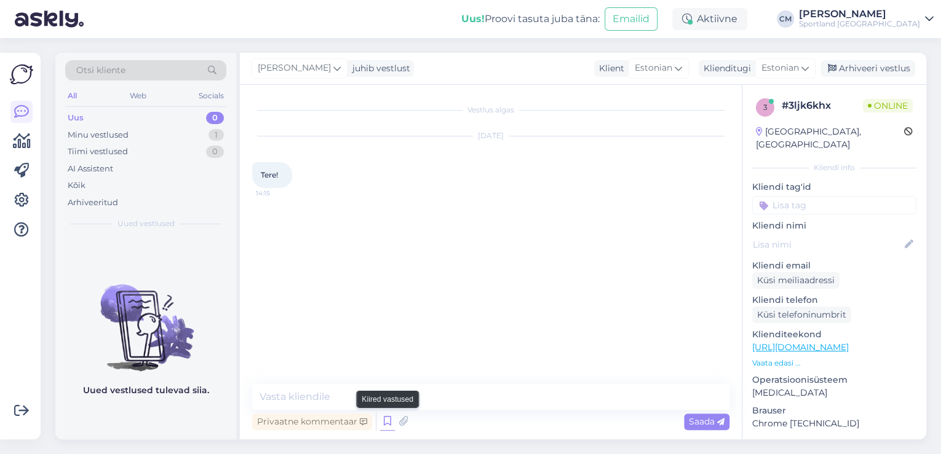
click at [381, 419] on icon at bounding box center [387, 422] width 15 height 18
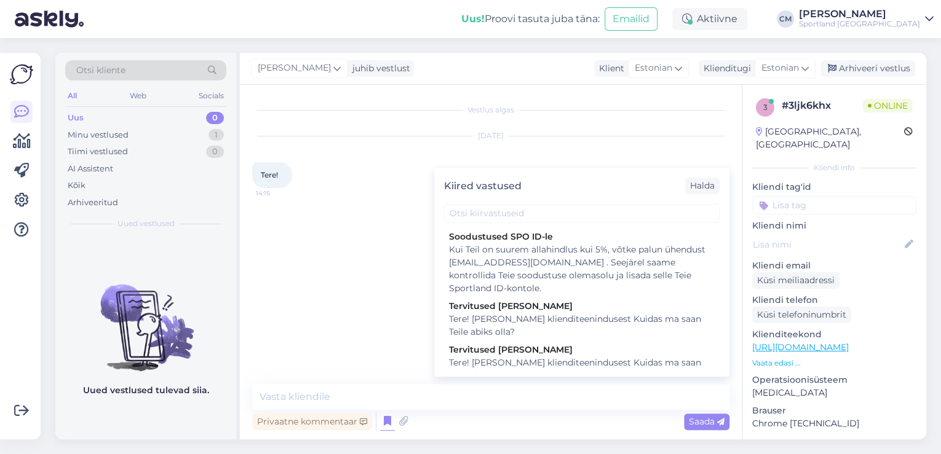
click at [549, 354] on div "Tervitused [PERSON_NAME]" at bounding box center [582, 350] width 266 height 13
type textarea "Tere! [PERSON_NAME] klienditeenindusest Kuidas ma saan Teile abiks olla?"
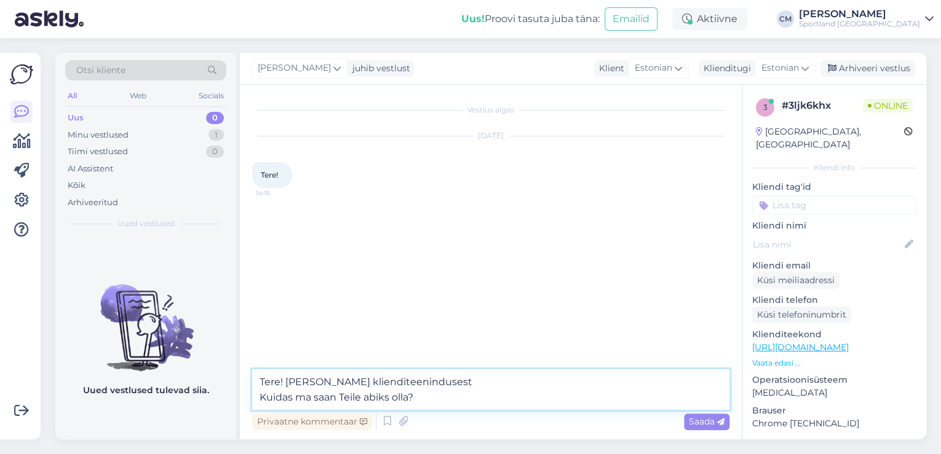
click at [535, 380] on textarea "Tere! [PERSON_NAME] klienditeenindusest Kuidas ma saan Teile abiks olla?" at bounding box center [490, 390] width 477 height 41
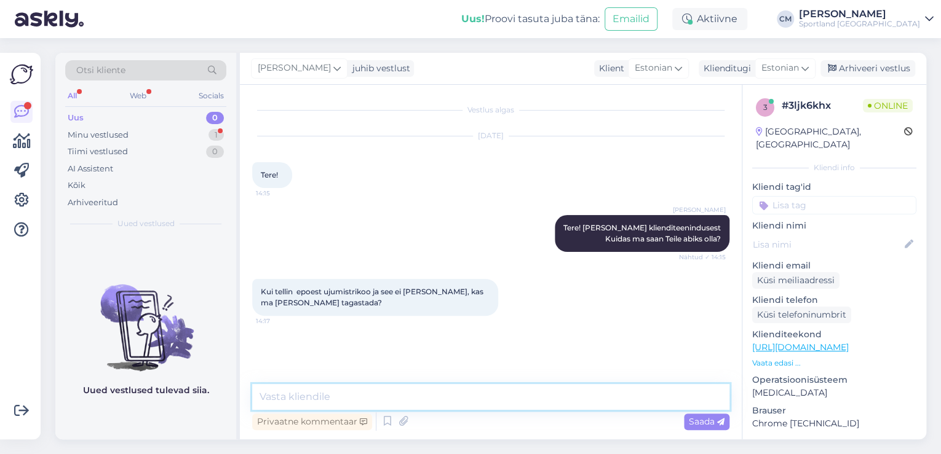
click at [511, 386] on textarea at bounding box center [490, 397] width 477 height 26
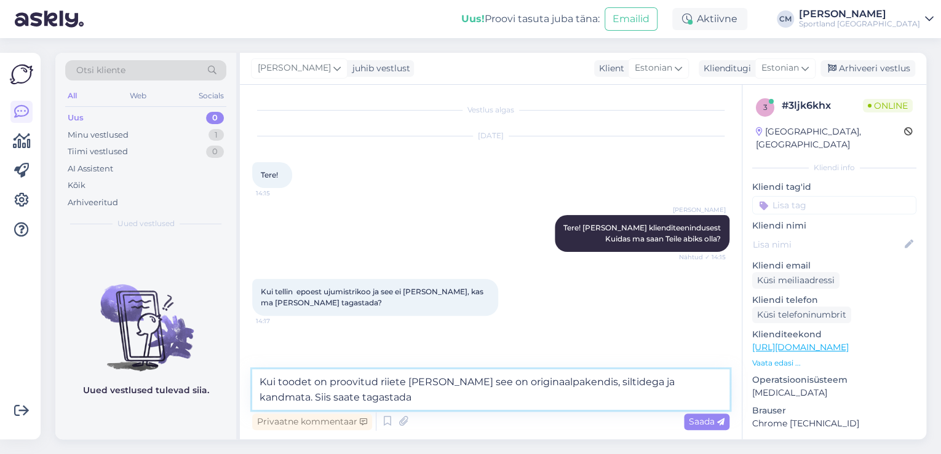
type textarea "Kui toodet on proovitud riiete [PERSON_NAME] see on originaalpakendis, siltideg…"
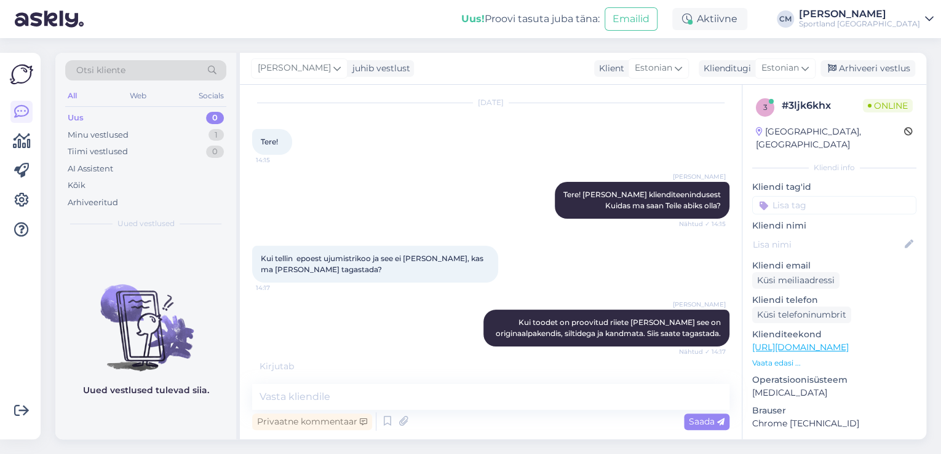
scroll to position [84, 0]
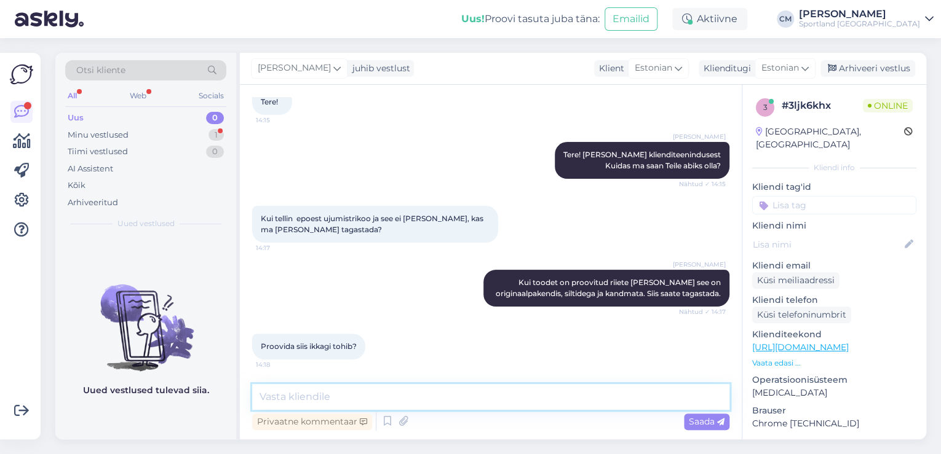
click at [403, 405] on textarea at bounding box center [490, 397] width 477 height 26
type textarea "Ainult riiete [PERSON_NAME]."
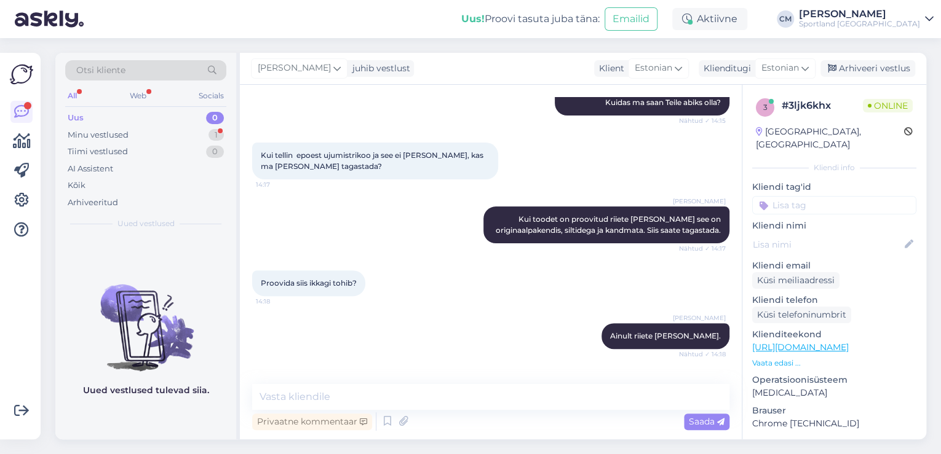
scroll to position [189, 0]
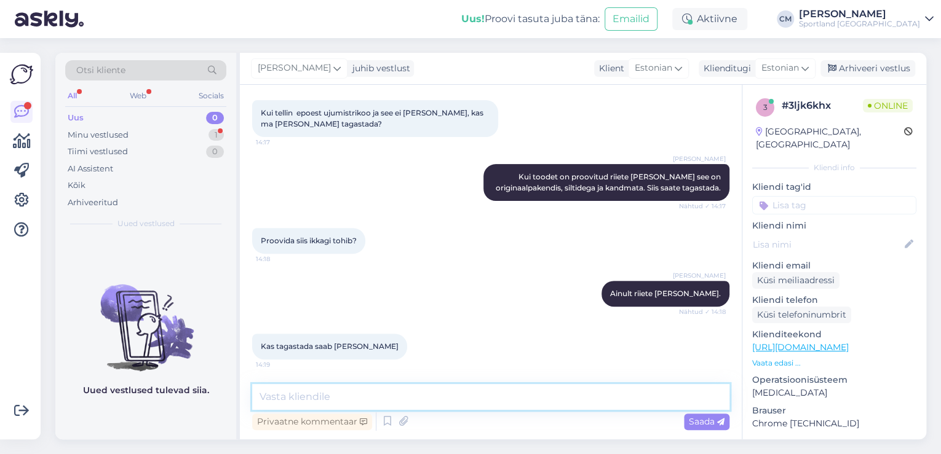
click at [344, 391] on textarea at bounding box center [490, 397] width 477 height 26
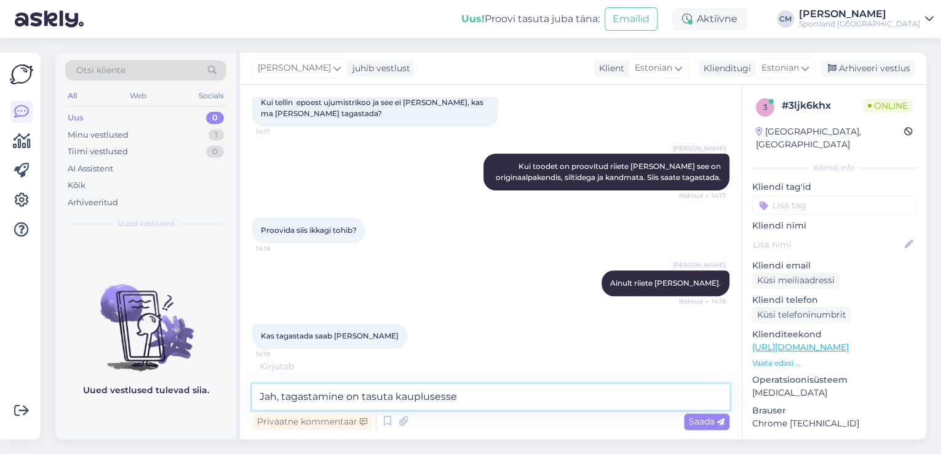
type textarea "Jah, tagastamine on tasuta kauplusesse."
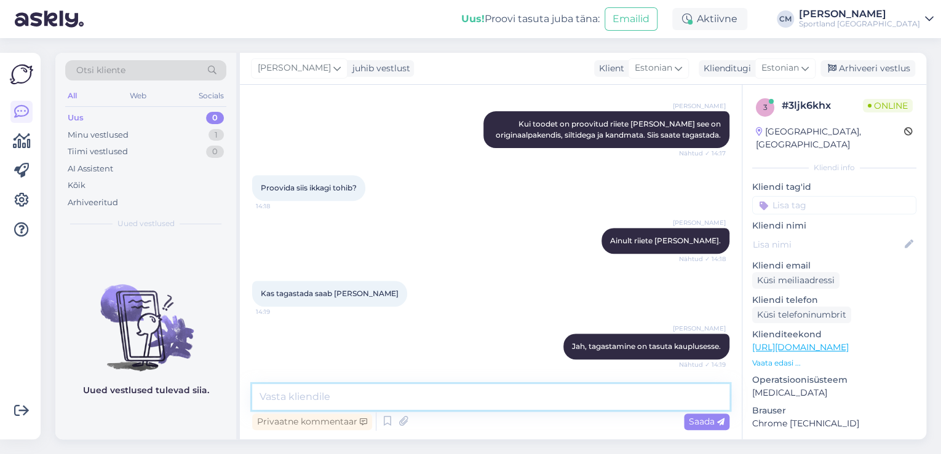
scroll to position [295, 0]
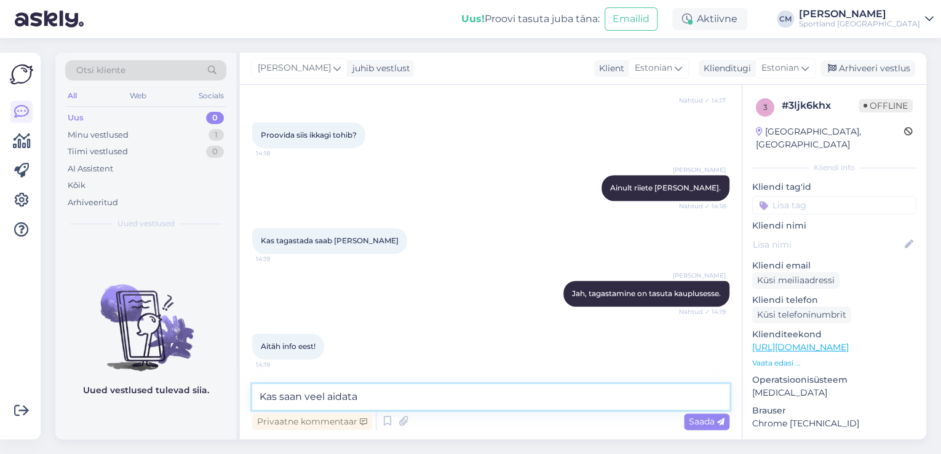
type textarea "Kas saan veel aidata?"
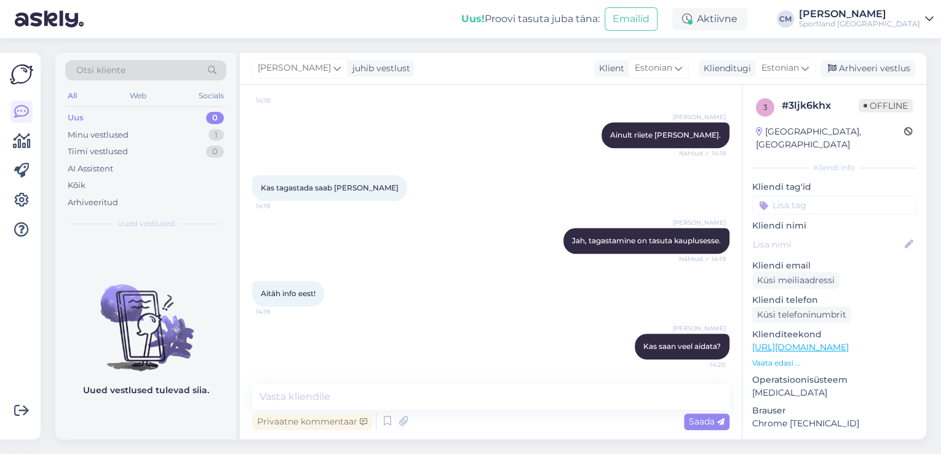
click at [883, 80] on div "[PERSON_NAME] juhib vestlust Klient [DEMOGRAPHIC_DATA] Klienditugi [DEMOGRAPHIC…" at bounding box center [583, 69] width 686 height 32
click at [876, 72] on div "Arhiveeri vestlus" at bounding box center [867, 68] width 95 height 17
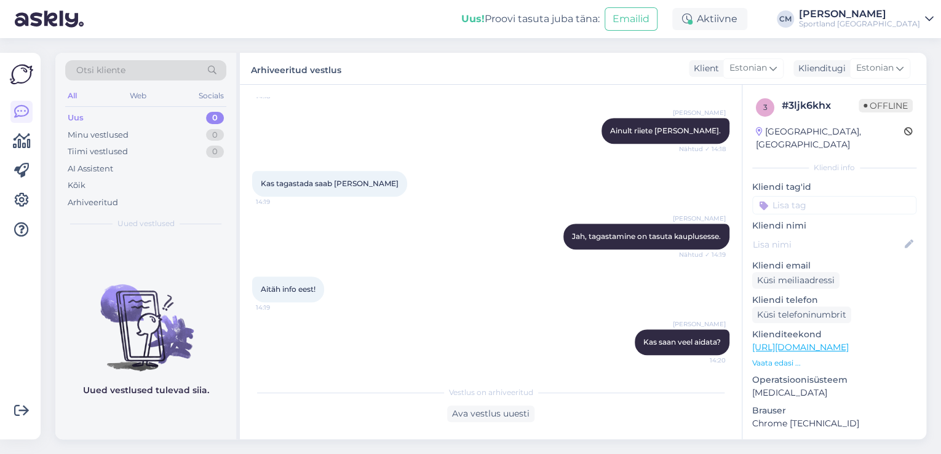
click at [837, 196] on input at bounding box center [834, 205] width 164 height 18
type input "tagasta"
click at [852, 249] on span "Tagastamine (e-pood)" at bounding box center [834, 252] width 82 height 7
